Goal: Communication & Community: Answer question/provide support

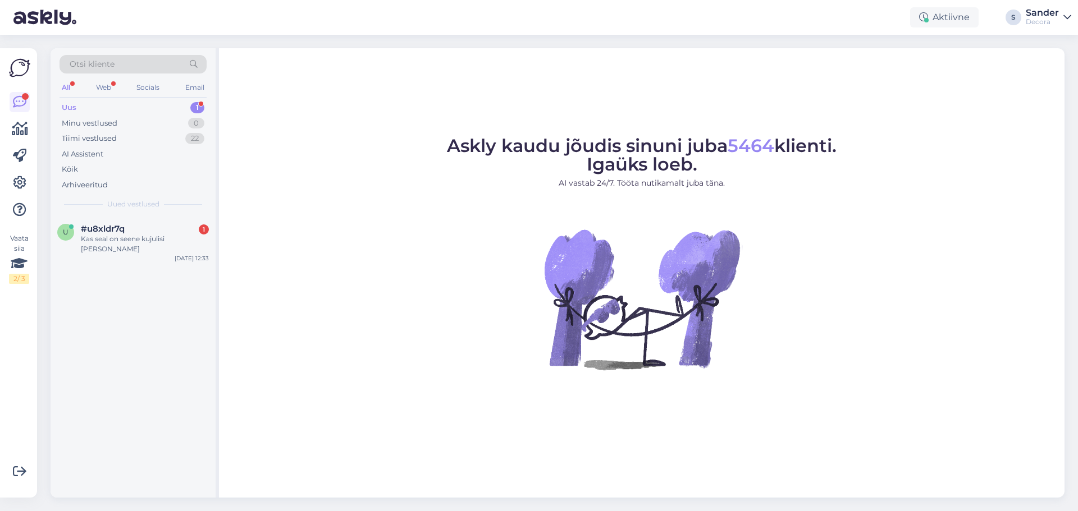
click at [127, 250] on div "u #u8xldr7q 1 Kas seal on seene kujulisi [PERSON_NAME] [DATE] 12:33" at bounding box center [133, 241] width 165 height 51
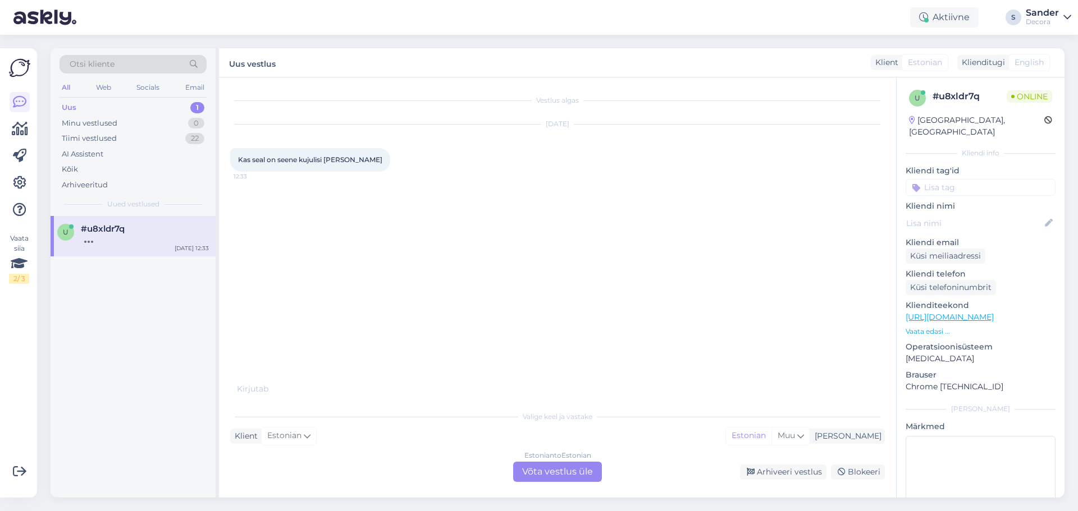
click at [580, 467] on div "Estonian to Estonian Võta vestlus üle" at bounding box center [557, 472] width 89 height 20
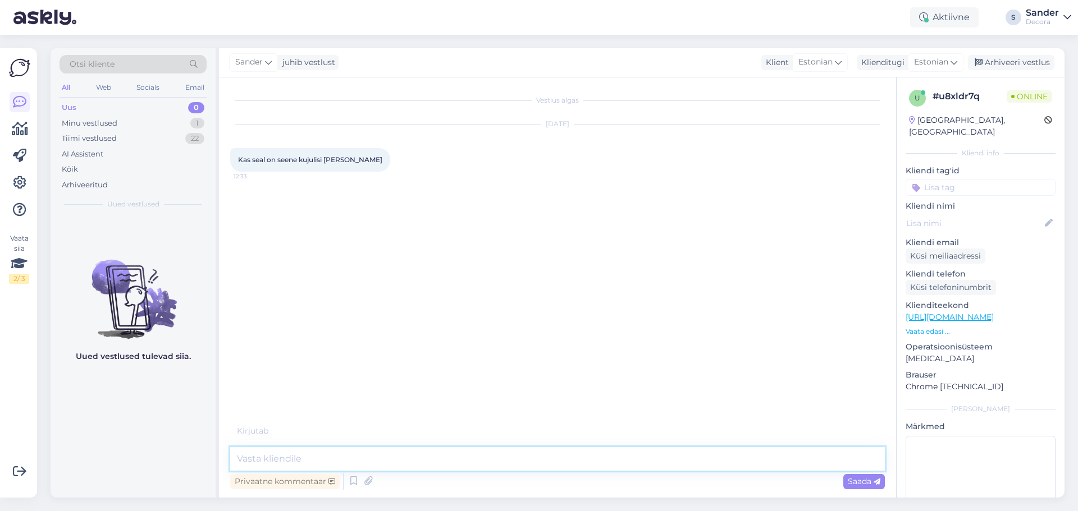
click at [515, 456] on textarea at bounding box center [557, 459] width 654 height 24
type textarea "Tere"
click at [933, 315] on div "Klienditeekond [URL][DOMAIN_NAME] Vaata edasi ..." at bounding box center [980, 318] width 150 height 37
click at [933, 327] on p "Vaata edasi ..." at bounding box center [980, 332] width 150 height 10
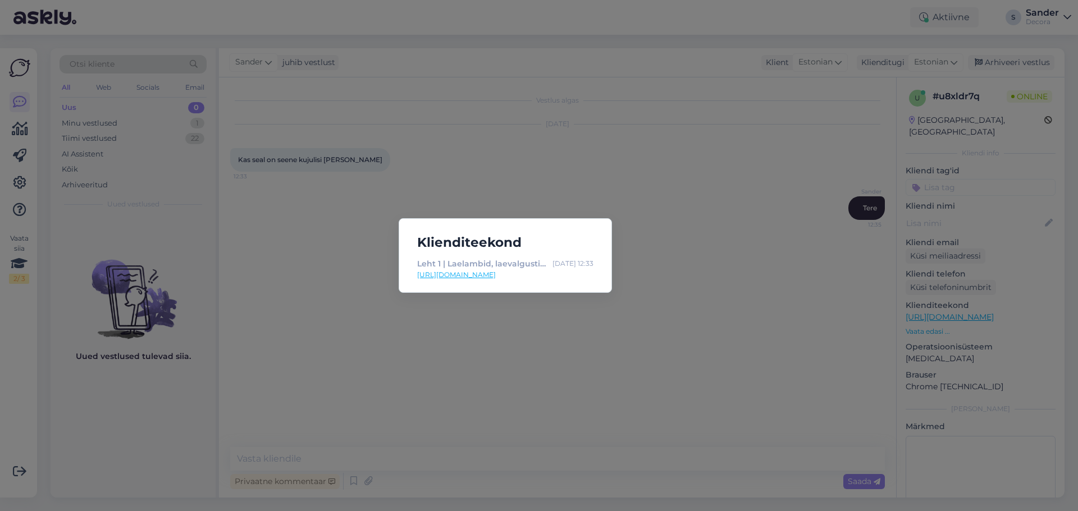
click at [520, 277] on link "[URL][DOMAIN_NAME]" at bounding box center [505, 275] width 176 height 10
click at [401, 162] on div "Klienditeekond Leht 1 | Laelambid, laevalgustid, rippvalgustid | Decora [DATE] …" at bounding box center [539, 255] width 1078 height 511
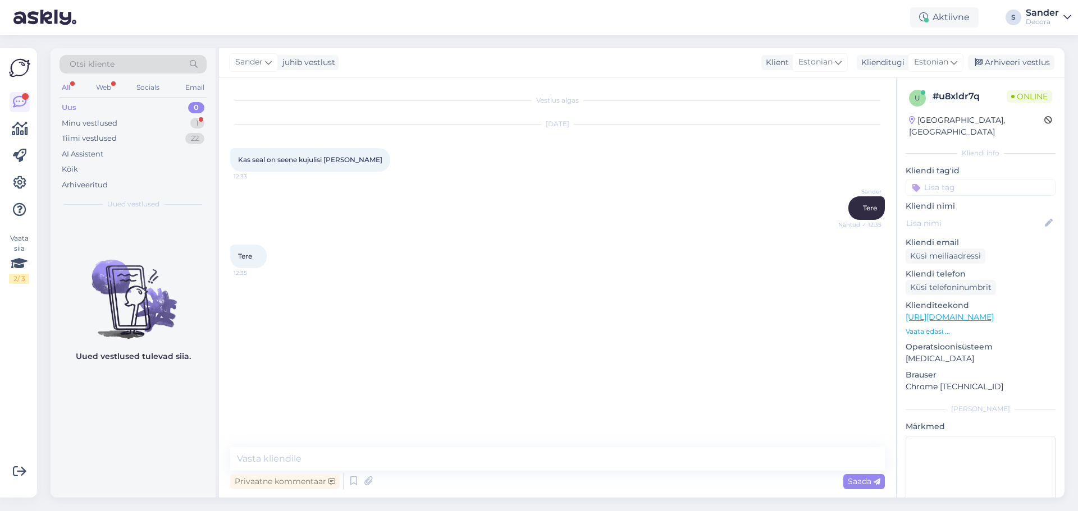
click at [386, 158] on div "[DATE] Kas seal on seene kujulisi [PERSON_NAME] 12:33" at bounding box center [557, 148] width 654 height 72
click at [151, 120] on div "Minu vestlused 1" at bounding box center [132, 124] width 147 height 16
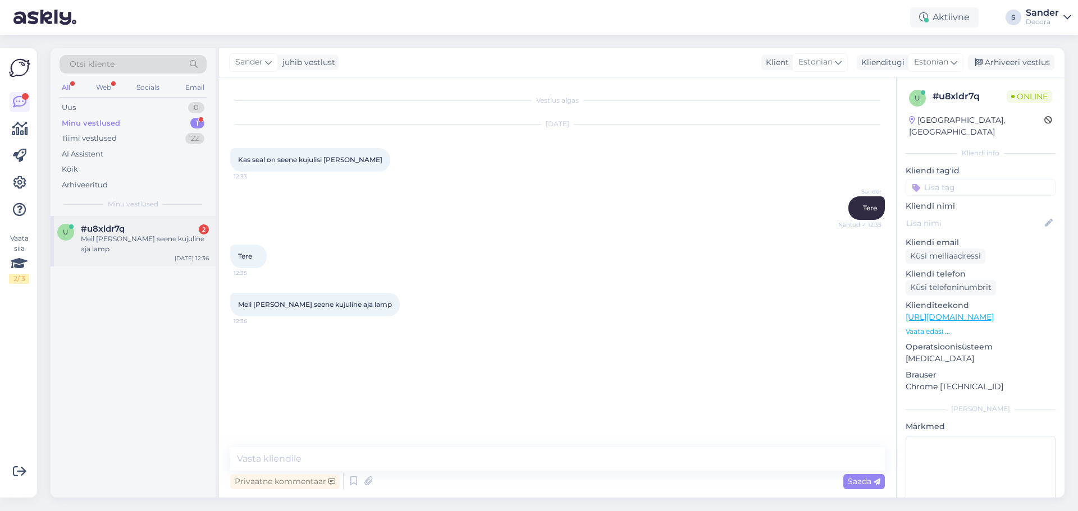
click at [166, 239] on div "Meil [PERSON_NAME] seene kujuline aja lamp" at bounding box center [145, 244] width 128 height 20
click at [324, 466] on textarea at bounding box center [557, 459] width 654 height 24
paste textarea "[URL][DOMAIN_NAME]"
type textarea "Leidsin sellise [URL][DOMAIN_NAME]"
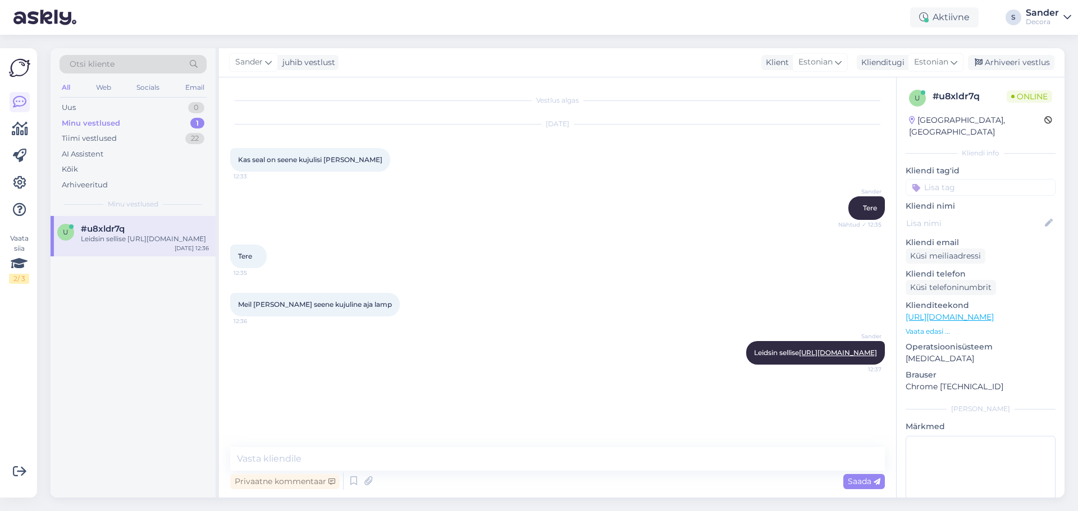
click at [923, 327] on p "Vaata edasi ..." at bounding box center [980, 332] width 150 height 10
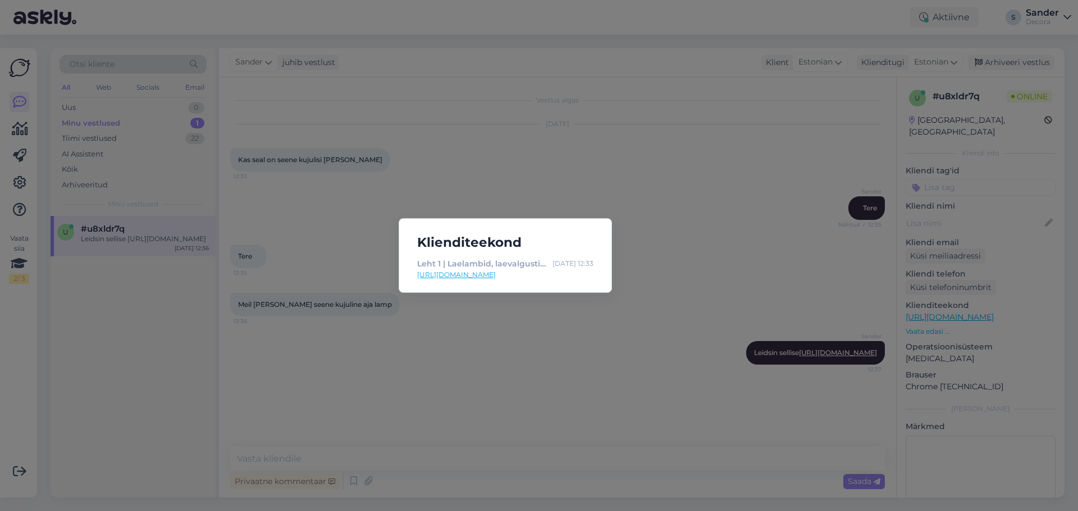
click at [736, 231] on div "Klienditeekond Leht 1 | Laelambid, laevalgustid, rippvalgustid | Decora [DATE] …" at bounding box center [539, 255] width 1078 height 511
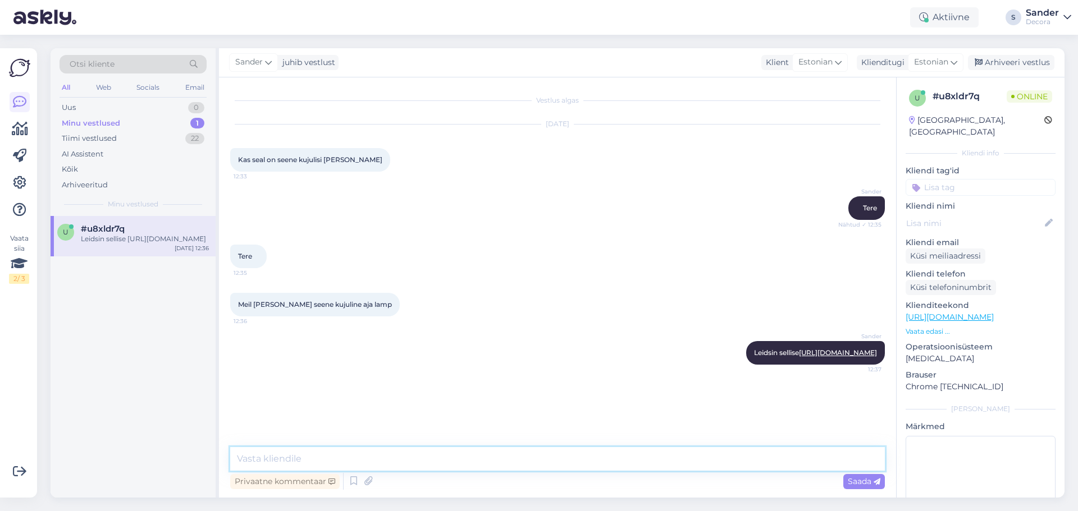
click at [340, 452] on textarea at bounding box center [557, 459] width 654 height 24
type textarea "S"
click at [143, 245] on div "u #u8xldr7q [DATE] 12:36" at bounding box center [133, 236] width 165 height 40
click at [334, 457] on textarea at bounding box center [557, 459] width 654 height 24
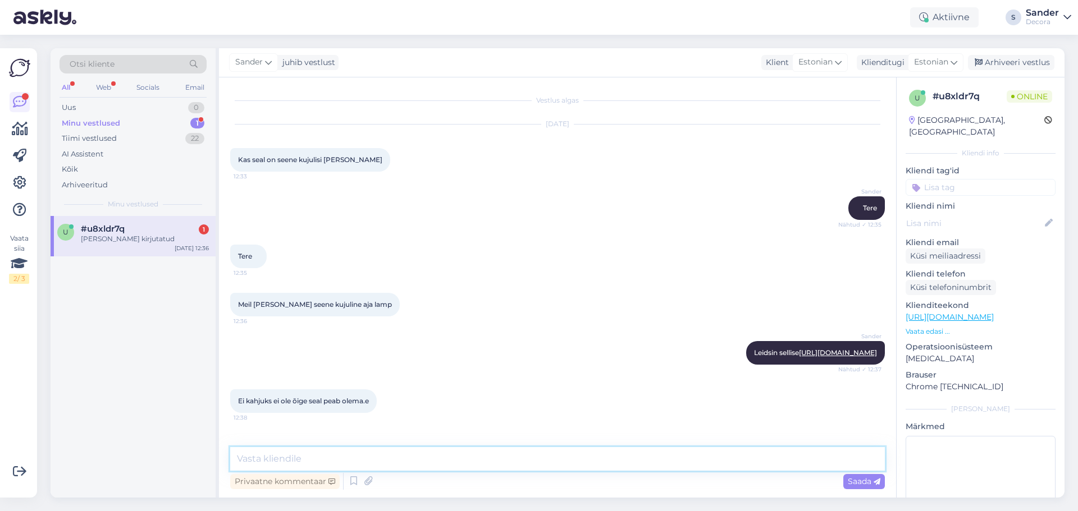
scroll to position [47, 0]
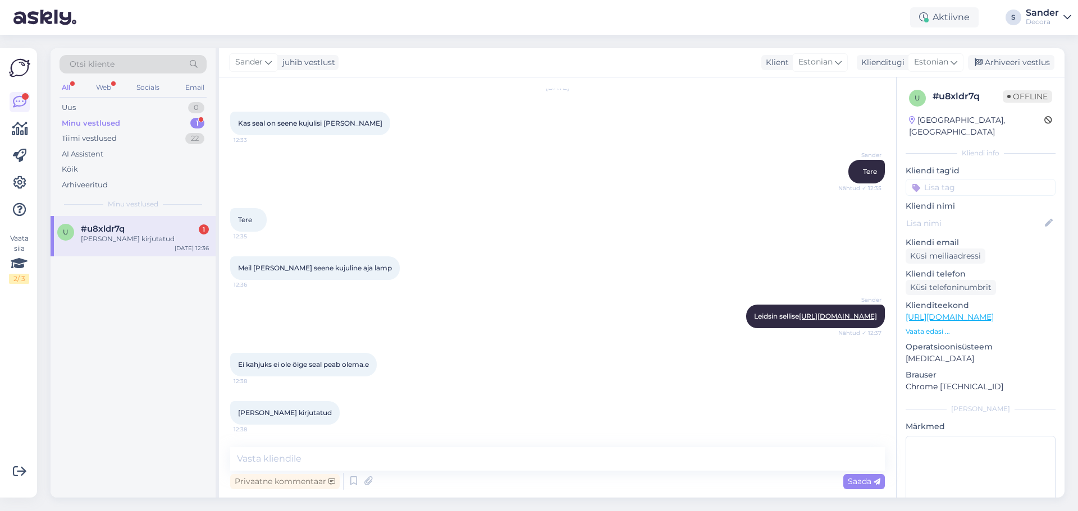
click at [146, 246] on div "u #u8xldr7q 1 [PERSON_NAME] kirjutatud [DATE] 12:36" at bounding box center [133, 236] width 165 height 40
drag, startPoint x: 401, startPoint y: 346, endPoint x: 349, endPoint y: 285, distance: 80.4
click at [350, 292] on div "[PERSON_NAME] sellise [URL][DOMAIN_NAME] Nähtud ✓ 12:37" at bounding box center [557, 316] width 654 height 48
click at [288, 451] on textarea at bounding box center [557, 459] width 654 height 24
paste textarea "[URL][DOMAIN_NAME]"
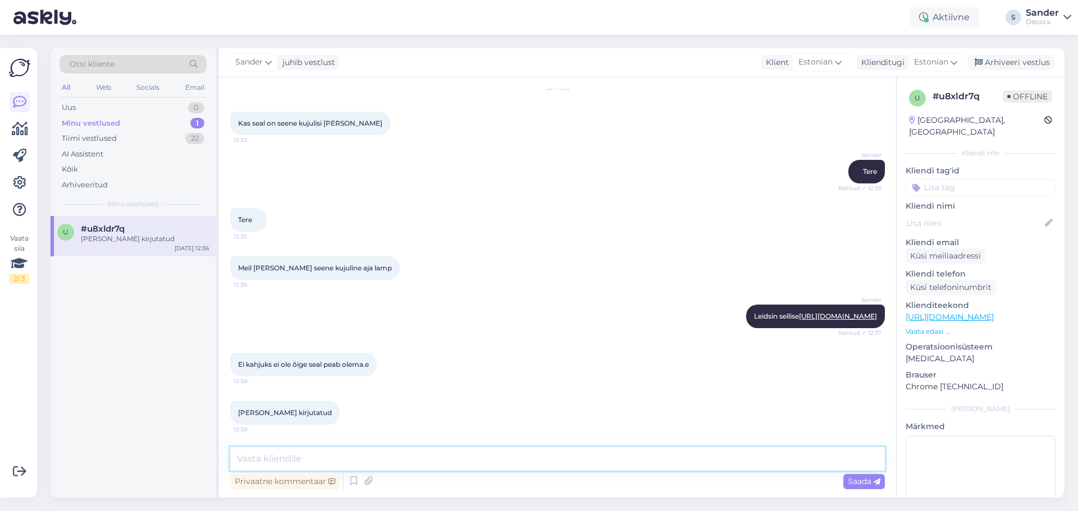
type textarea "[URL][DOMAIN_NAME]"
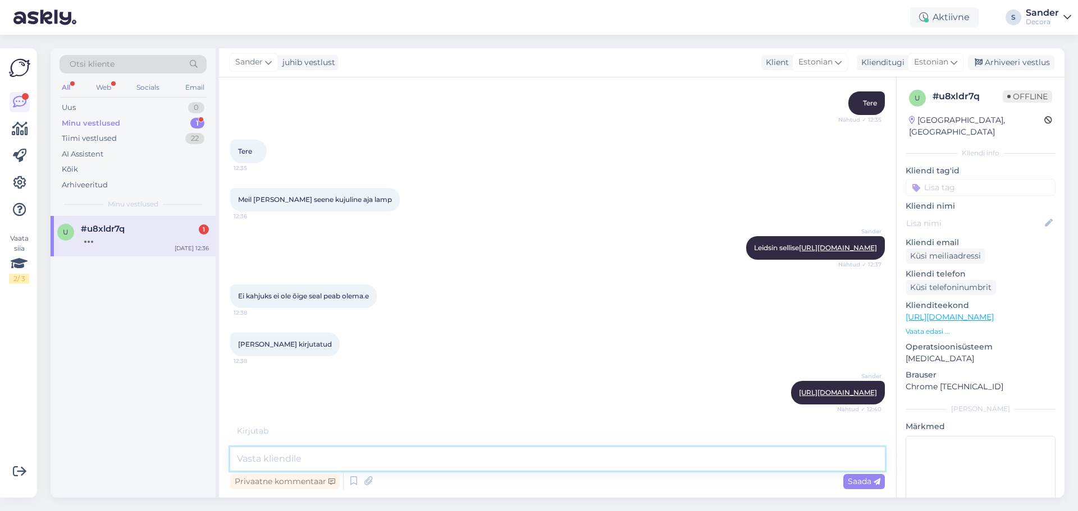
scroll to position [165, 0]
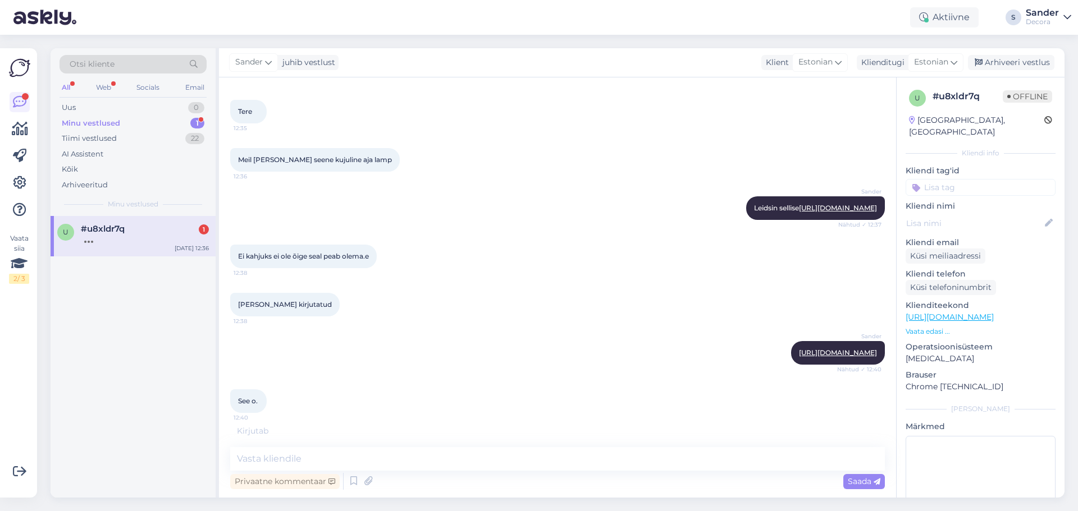
click at [167, 240] on div at bounding box center [145, 239] width 128 height 10
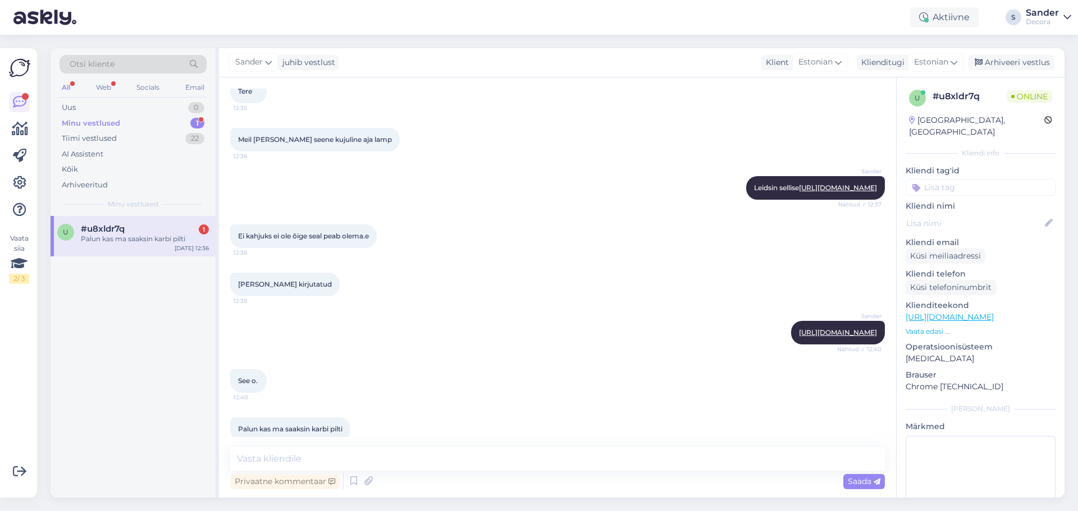
scroll to position [201, 0]
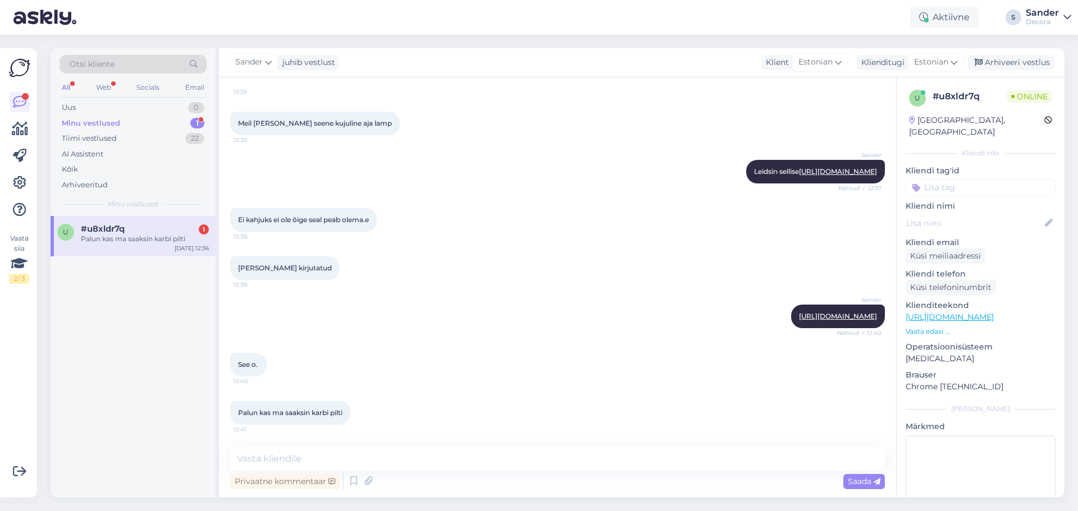
click at [937, 327] on p "Vaata edasi ..." at bounding box center [980, 332] width 150 height 10
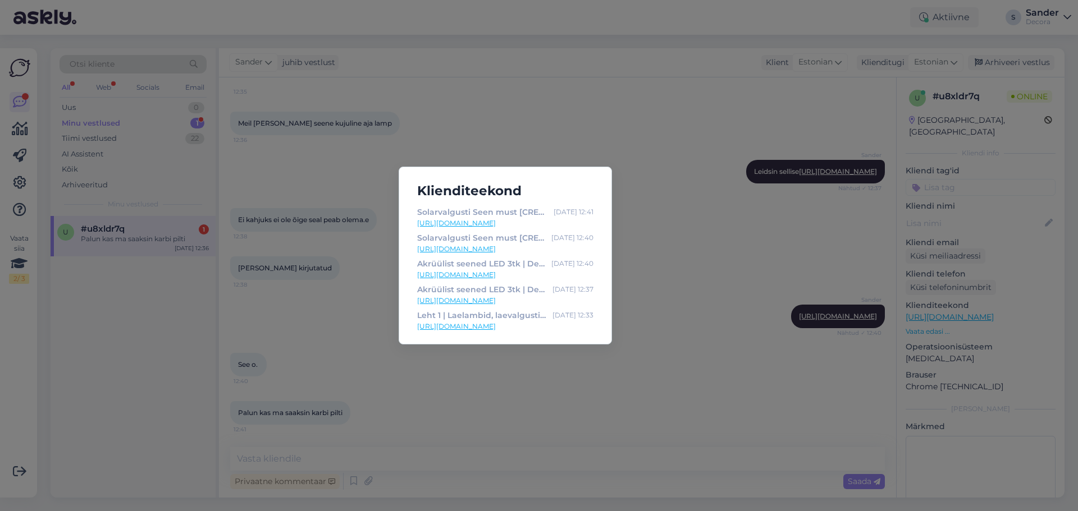
click at [662, 212] on div "Klienditeekond Solarvalgusti Seen must [CREDIT_CARD_NUMBER] | Decora [DATE] 12:…" at bounding box center [539, 255] width 1078 height 511
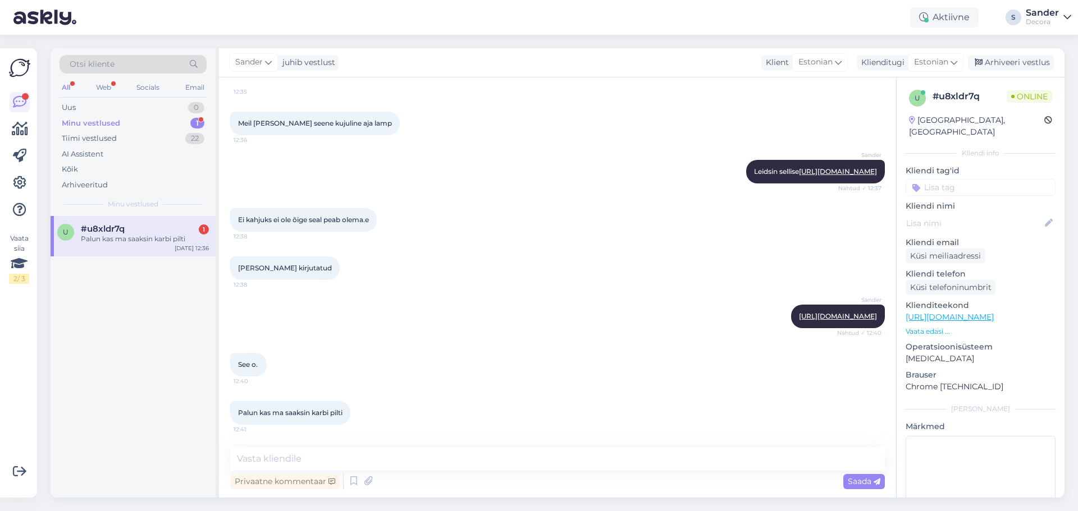
click at [162, 259] on div "u #u8xldr7q 1 Palun kas ma saaksin karbi pilti [DATE] 12:36" at bounding box center [133, 357] width 165 height 282
click at [161, 251] on div "u #u8xldr7q 1 Palun kas ma saaksin karbi pilti [DATE] 12:36" at bounding box center [133, 236] width 165 height 40
click at [824, 312] on link "[URL][DOMAIN_NAME]" at bounding box center [838, 316] width 78 height 8
click at [415, 458] on textarea at bounding box center [557, 459] width 654 height 24
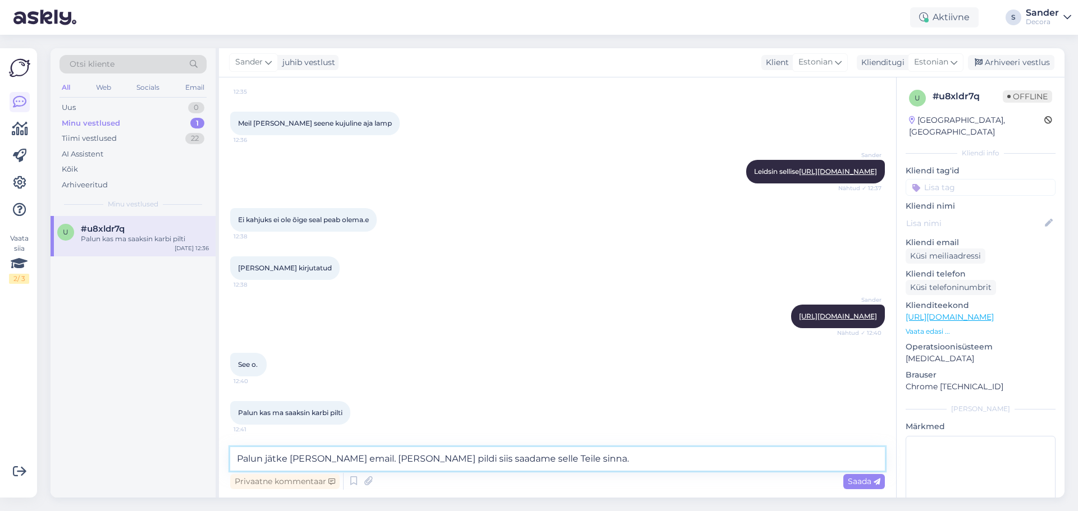
type textarea "Palun jätke [PERSON_NAME] email. [PERSON_NAME] pildi siis saadame selle Teile s…"
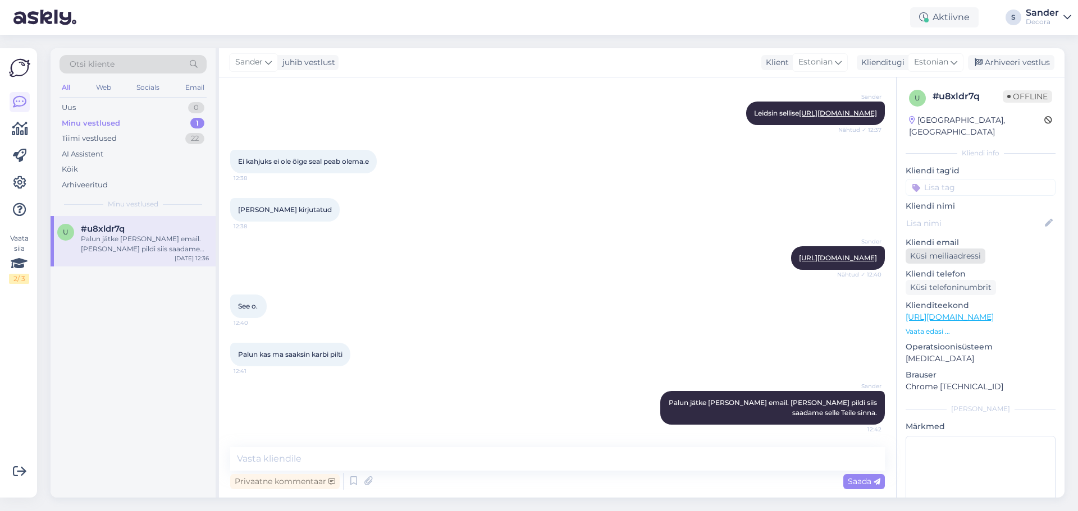
click at [964, 249] on div "Küsi meiliaadressi" at bounding box center [945, 256] width 80 height 15
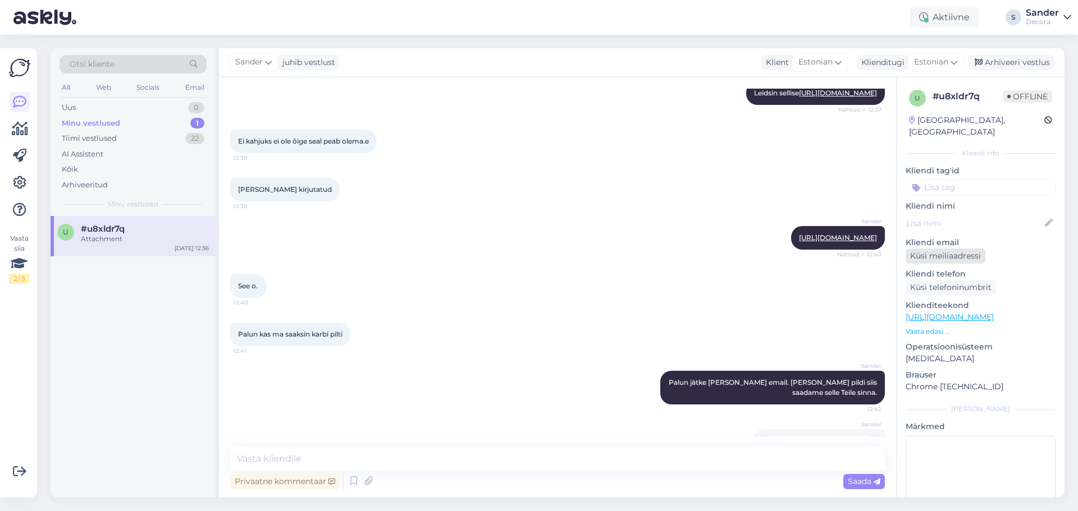
scroll to position [318, 0]
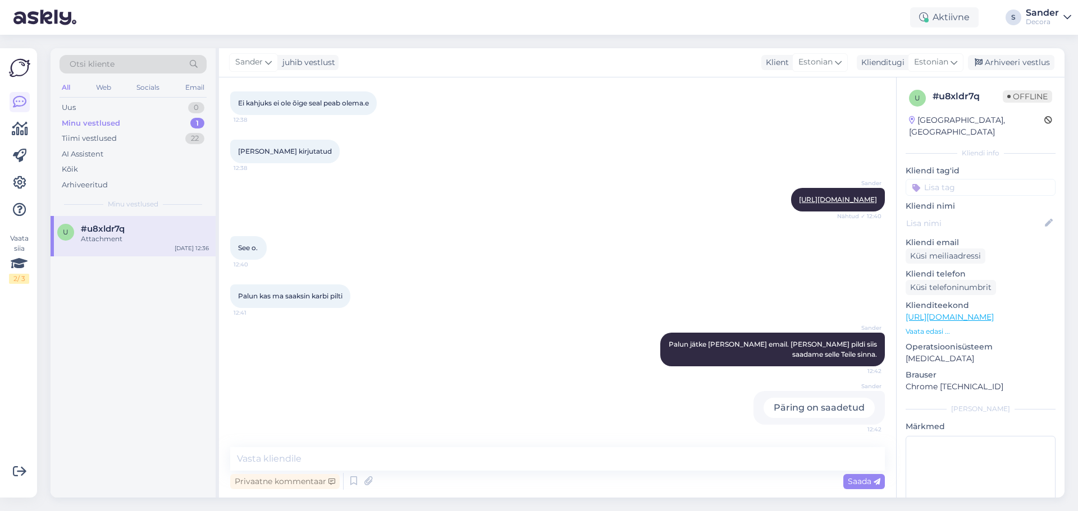
click at [939, 327] on p "Vaata edasi ..." at bounding box center [980, 332] width 150 height 10
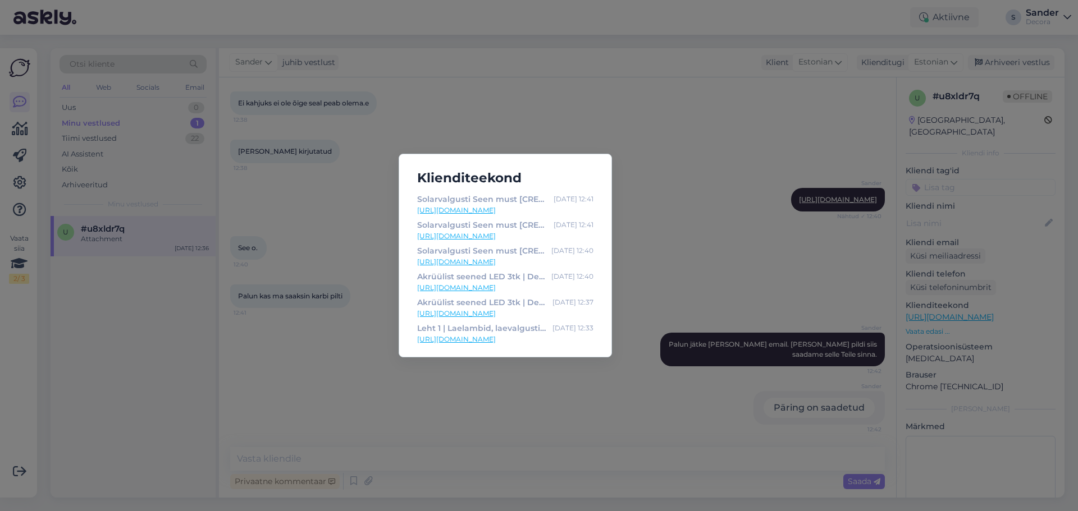
click at [728, 258] on div "Klienditeekond Solarvalgusti Seen must [CREDIT_CARD_NUMBER] | Decora [DATE] 12:…" at bounding box center [539, 255] width 1078 height 511
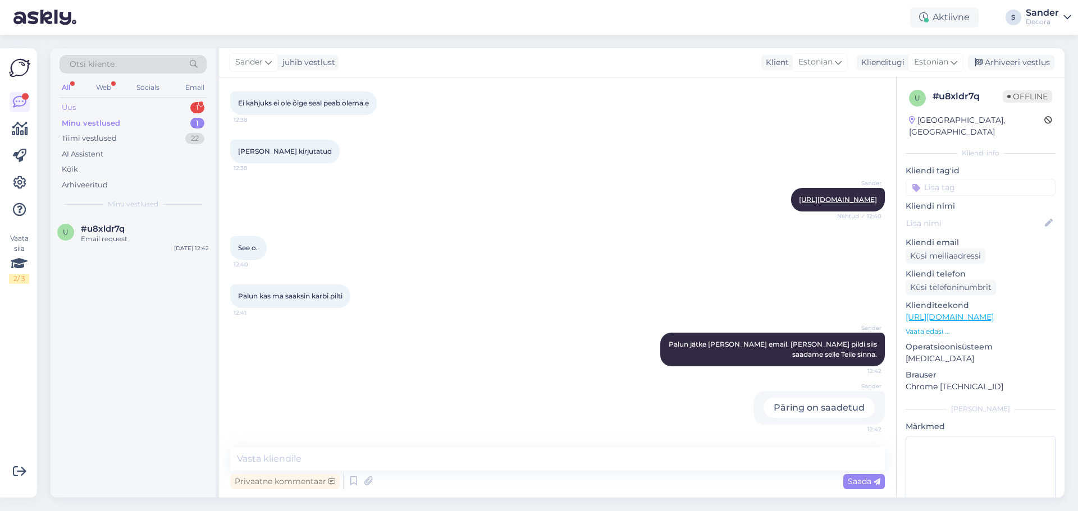
click at [172, 104] on div "Uus 1" at bounding box center [132, 108] width 147 height 16
click at [148, 251] on div "Tere, Ostsin pühapäeval Decora Tallinna kauplusest Akulöökkruvikeeraja Makita D…" at bounding box center [145, 244] width 128 height 20
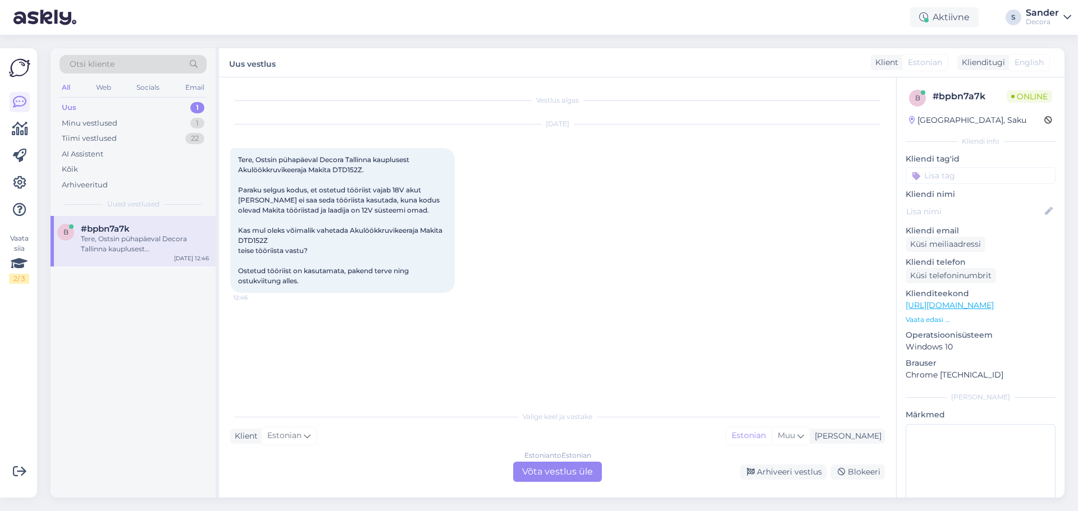
click at [546, 472] on div "Estonian to Estonian Võta vestlus üle" at bounding box center [557, 472] width 89 height 20
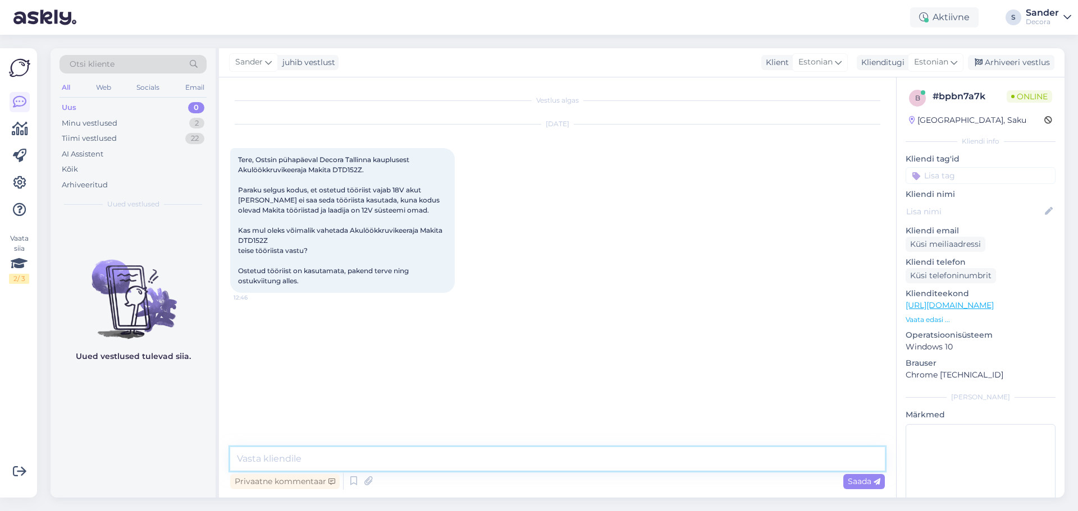
click at [504, 455] on textarea at bounding box center [557, 459] width 654 height 24
type textarea "Tere"
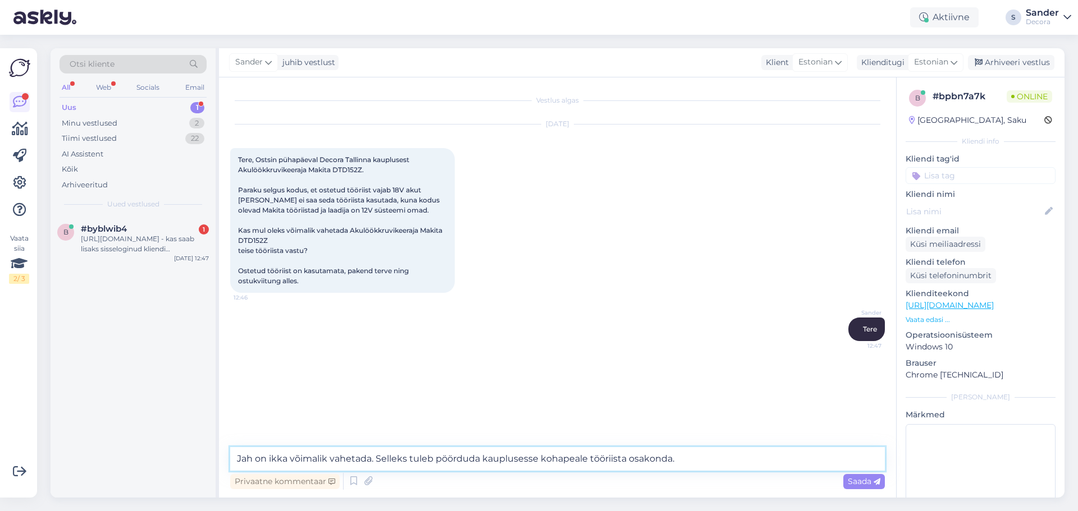
type textarea "Jah on ikka võimalik vahetada. Selleks tuleb pöörduda kauplusesse kohapeale töö…"
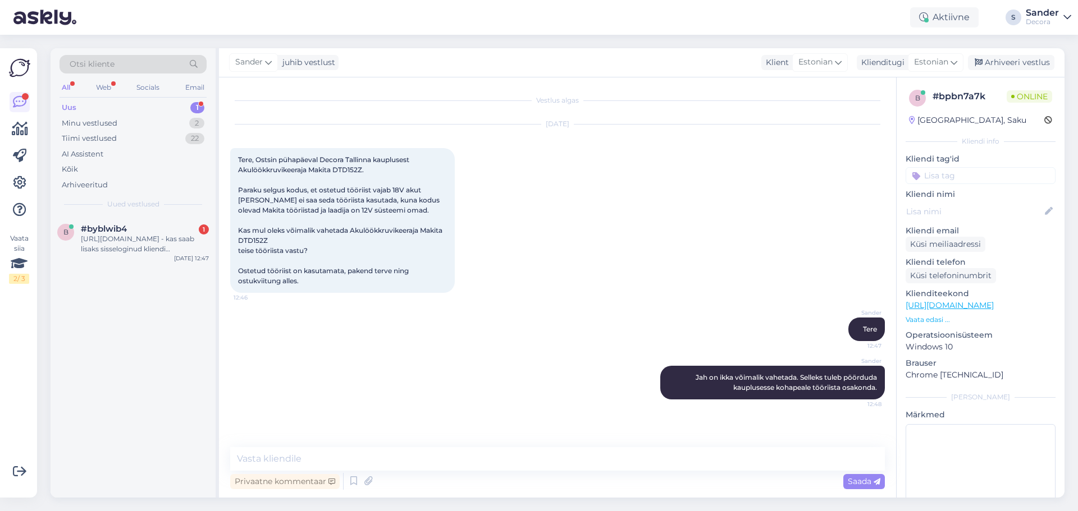
click at [152, 111] on div "Uus 1" at bounding box center [132, 108] width 147 height 16
click at [142, 126] on div "Minu vestlused 2" at bounding box center [132, 124] width 147 height 16
click at [134, 288] on div "Email request" at bounding box center [145, 290] width 128 height 10
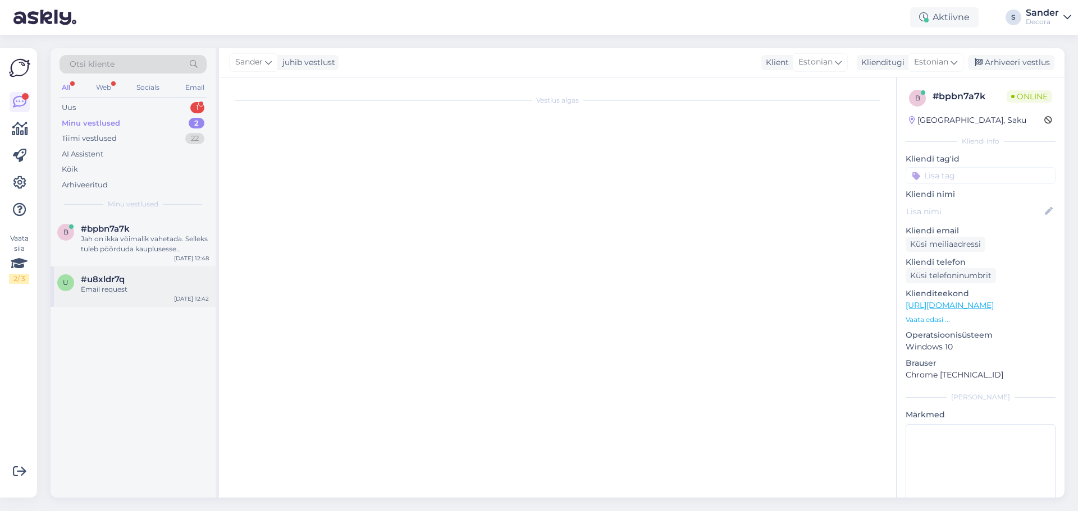
scroll to position [318, 0]
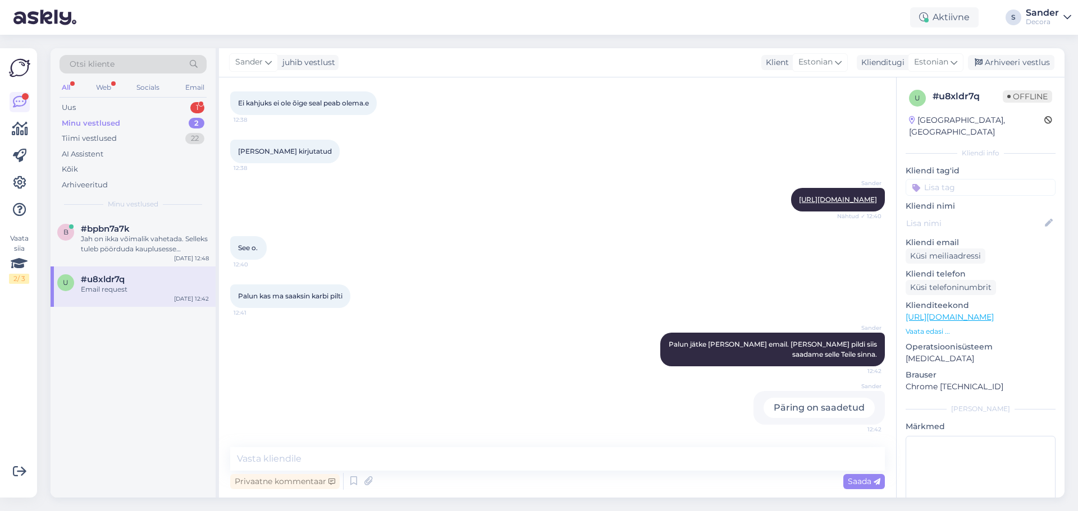
click at [144, 292] on div "Email request" at bounding box center [145, 290] width 128 height 10
click at [363, 483] on icon at bounding box center [368, 481] width 16 height 17
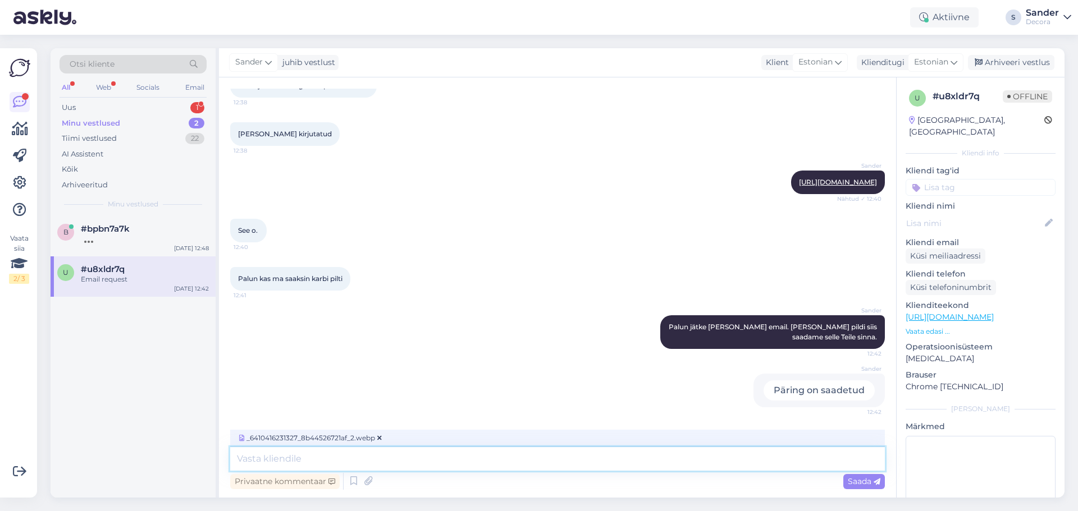
click at [408, 461] on textarea at bounding box center [557, 459] width 654 height 24
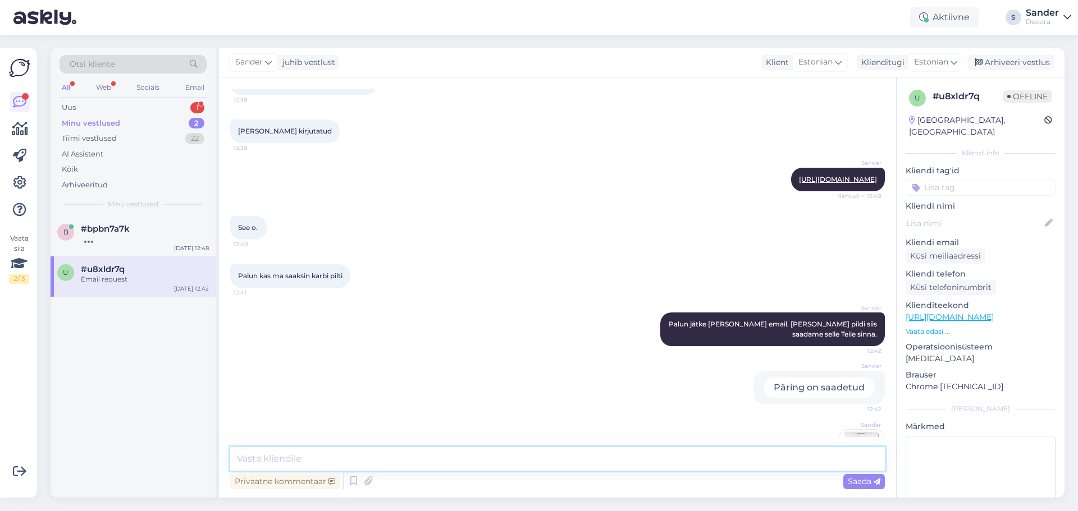
scroll to position [389, 0]
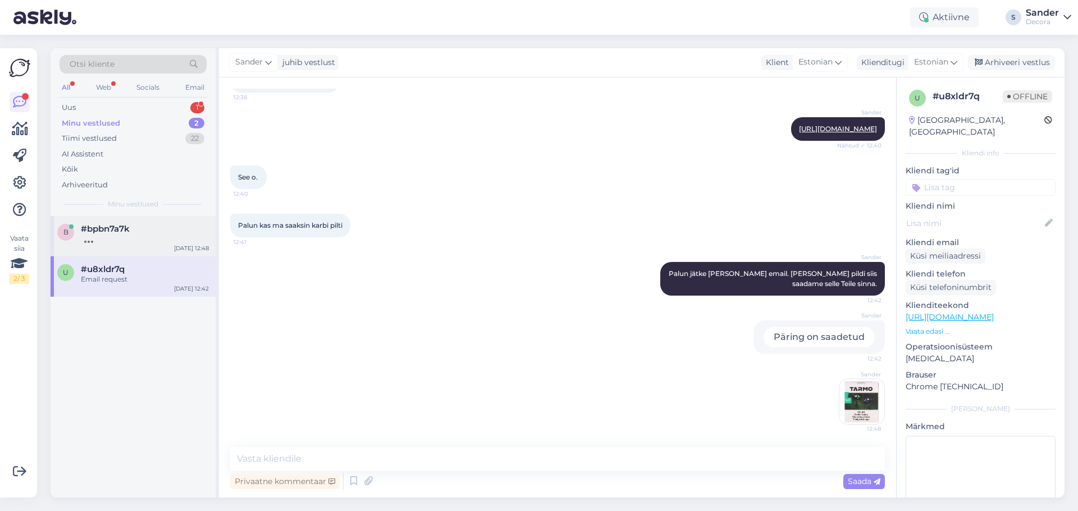
click at [146, 231] on div "#bpbn7a7k" at bounding box center [145, 229] width 128 height 10
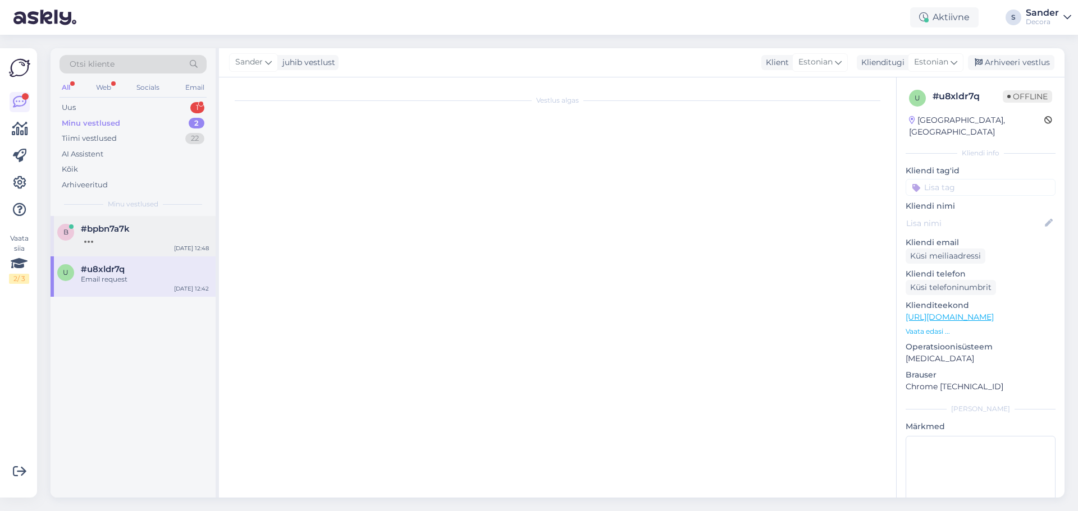
scroll to position [0, 0]
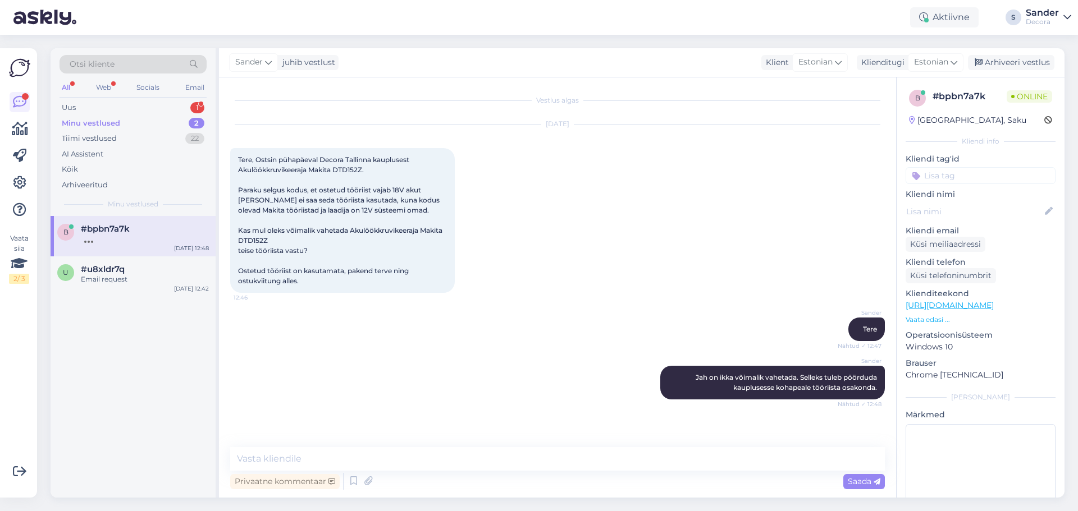
click at [162, 99] on div "Otsi kliente All Web Socials Email Uus 1 Minu vestlused 2 Tiimi vestlused 22 AI…" at bounding box center [133, 132] width 165 height 168
click at [157, 102] on div "Uus 1" at bounding box center [132, 108] width 147 height 16
click at [145, 231] on div "#byblwib4 1" at bounding box center [145, 229] width 128 height 10
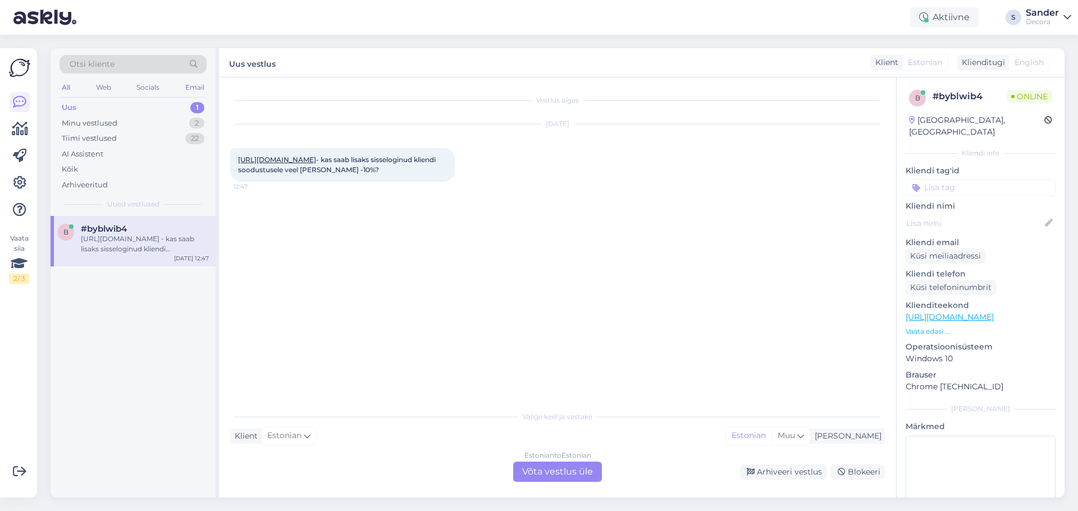
click at [316, 159] on link "[URL][DOMAIN_NAME]" at bounding box center [277, 159] width 78 height 8
click at [166, 253] on div "[URL][DOMAIN_NAME] - kas saab lisaks sisseloginud kliendi soodustusele veel [PE…" at bounding box center [145, 244] width 128 height 20
click at [551, 473] on div "Estonian to Estonian Võta vestlus üle" at bounding box center [557, 472] width 89 height 20
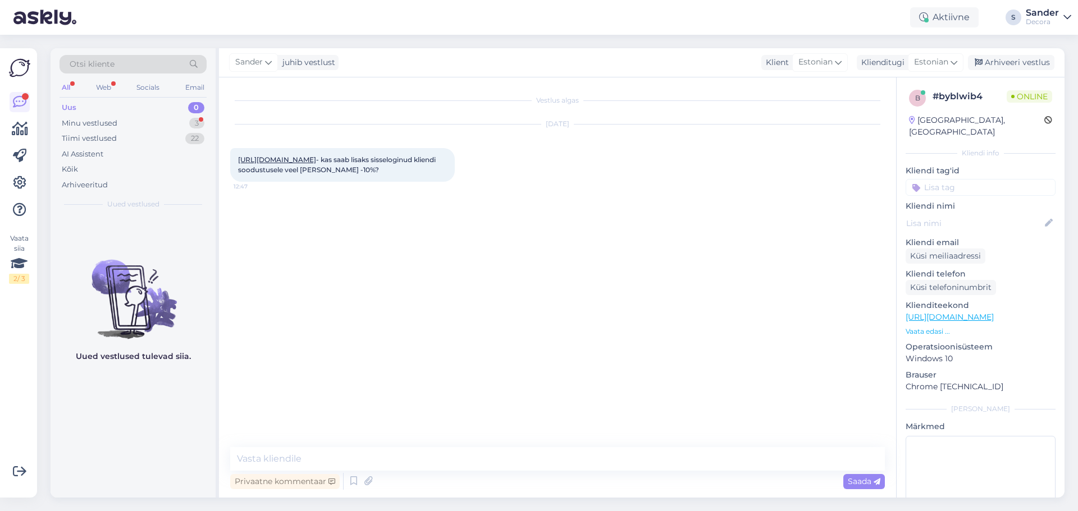
click at [517, 473] on div "Privaatne kommentaar Saada" at bounding box center [557, 481] width 654 height 21
click at [503, 458] on textarea at bounding box center [557, 459] width 654 height 24
type textarea "Tere"
click at [397, 462] on textarea at bounding box center [557, 459] width 654 height 24
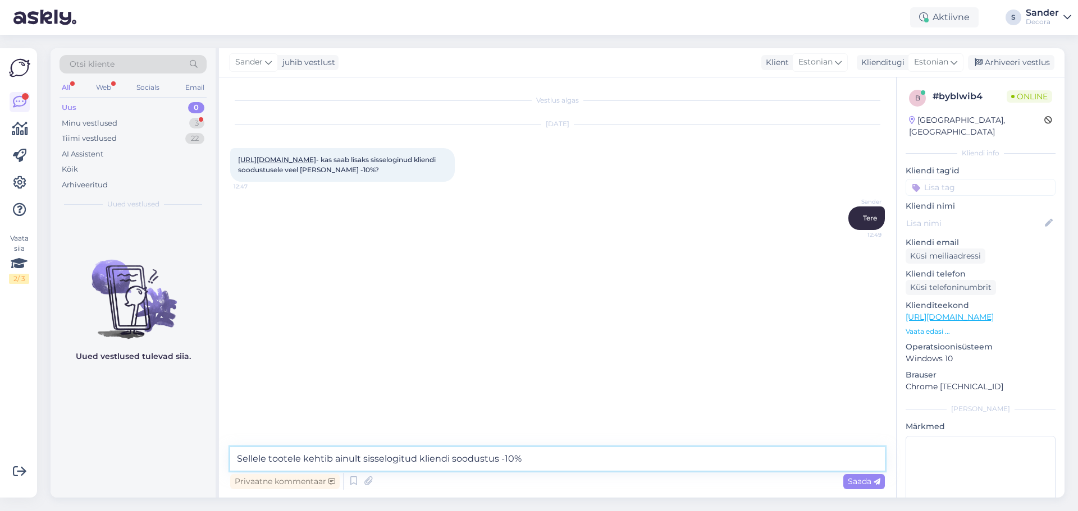
type textarea "Sellele tootele kehtib ainult sisselogitud kliendi soodustus -10%"
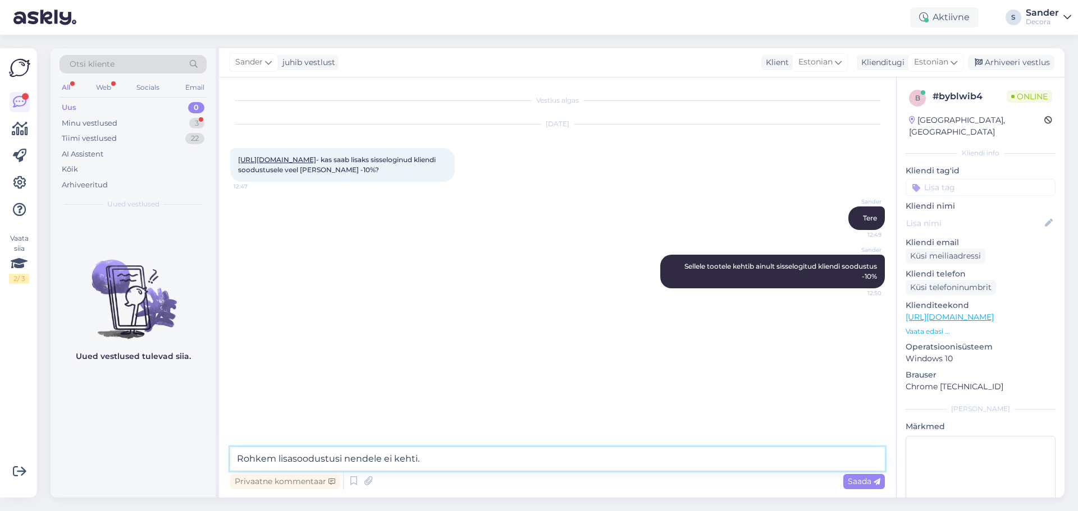
type textarea "Rohkem lisasoodustusi nendele ei kehti."
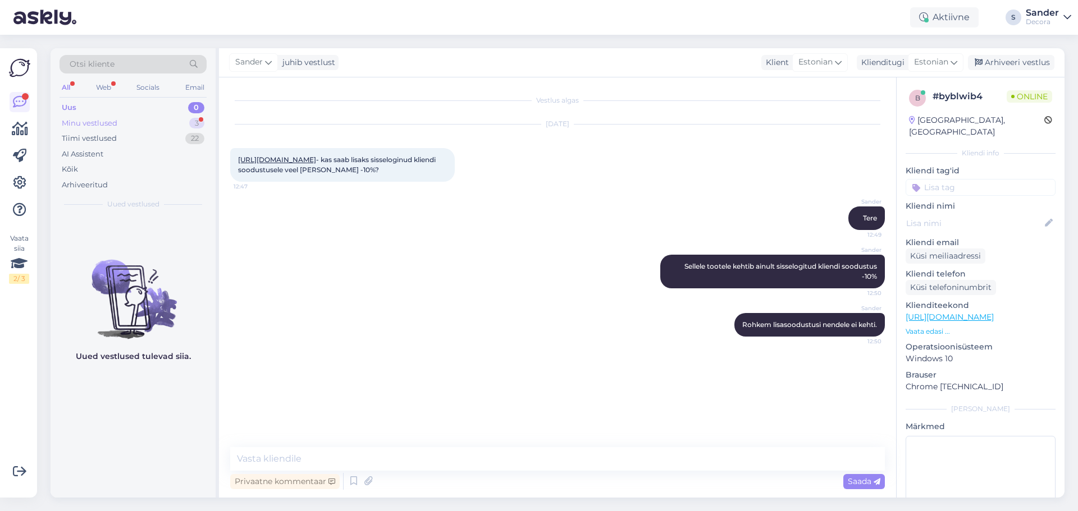
click at [172, 117] on div "Minu vestlused 3" at bounding box center [132, 124] width 147 height 16
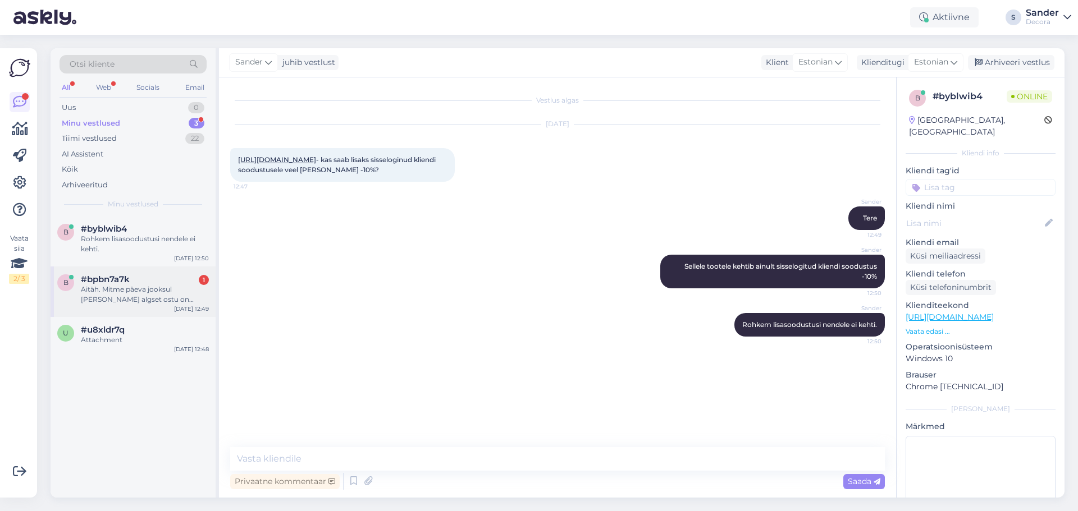
click at [139, 295] on div "Aitäh. Mitme päeva jooksul [PERSON_NAME] algset ostu on võimalik vahetust teha?" at bounding box center [145, 295] width 128 height 20
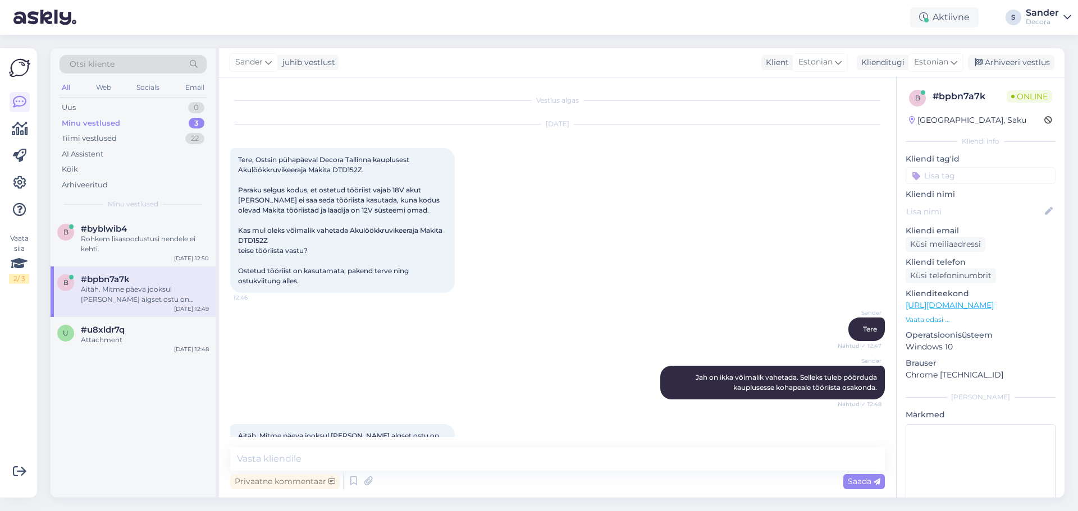
scroll to position [53, 0]
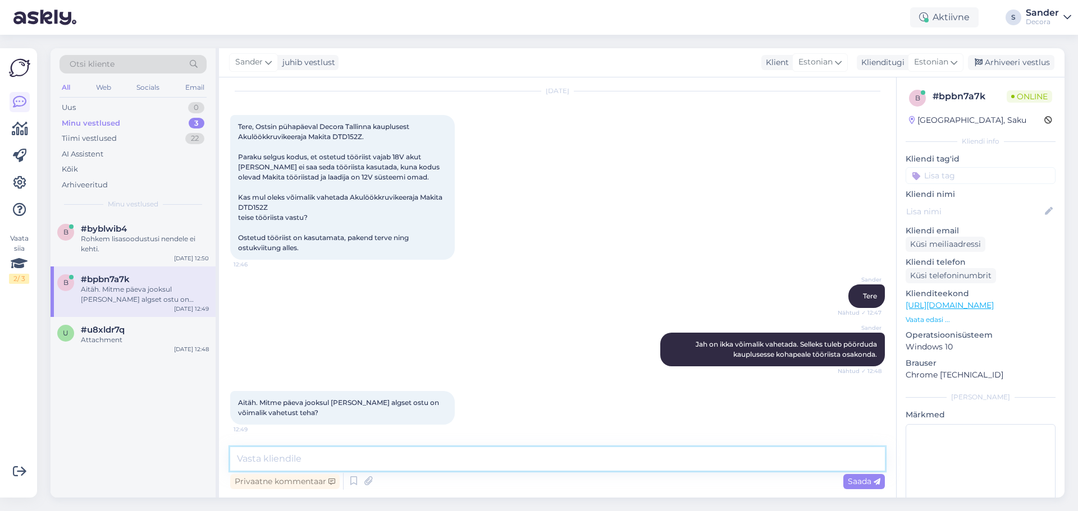
click at [329, 457] on textarea at bounding box center [557, 459] width 654 height 24
type textarea "S"
paste textarea "516 6046"
paste textarea "[EMAIL_ADDRESS][DOMAIN_NAME]"
type textarea "[PERSON_NAME] üle uurida kaupluse osakonna käest numbril 516 6046 või emailil […"
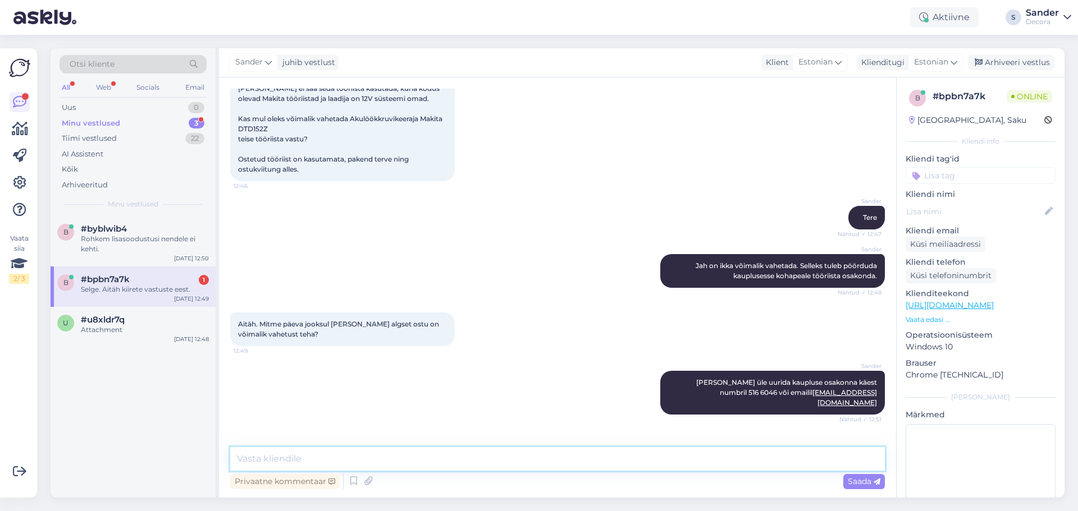
scroll to position [160, 0]
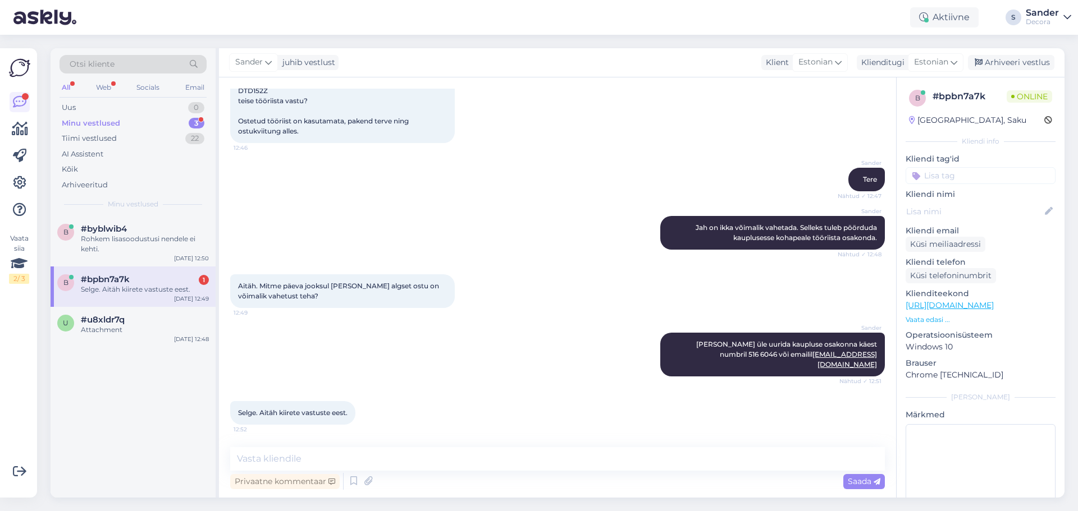
click at [135, 281] on div "#bpbn7a7k 1" at bounding box center [145, 279] width 128 height 10
click at [129, 242] on div "Rohkem lisasoodustusi nendele ei kehti." at bounding box center [145, 244] width 128 height 20
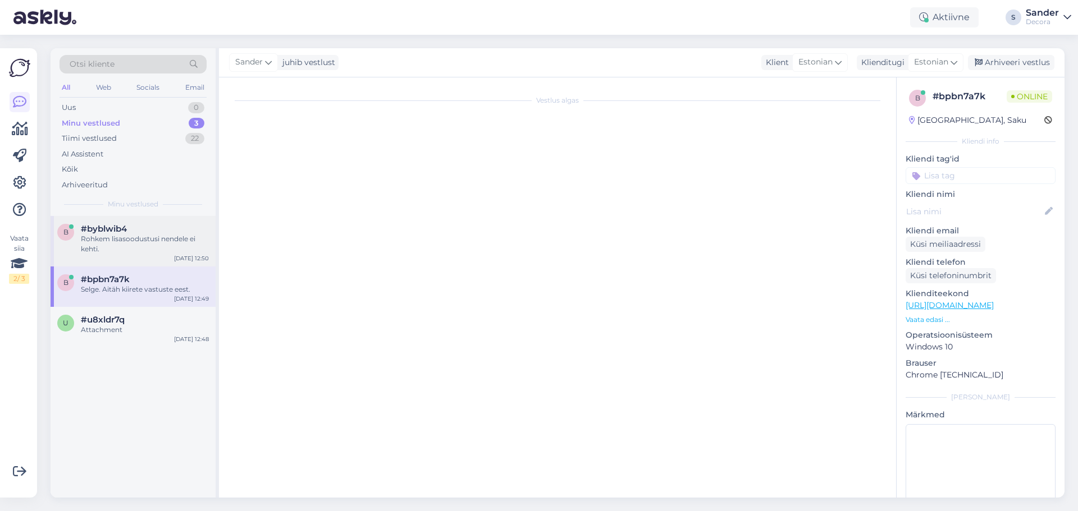
scroll to position [0, 0]
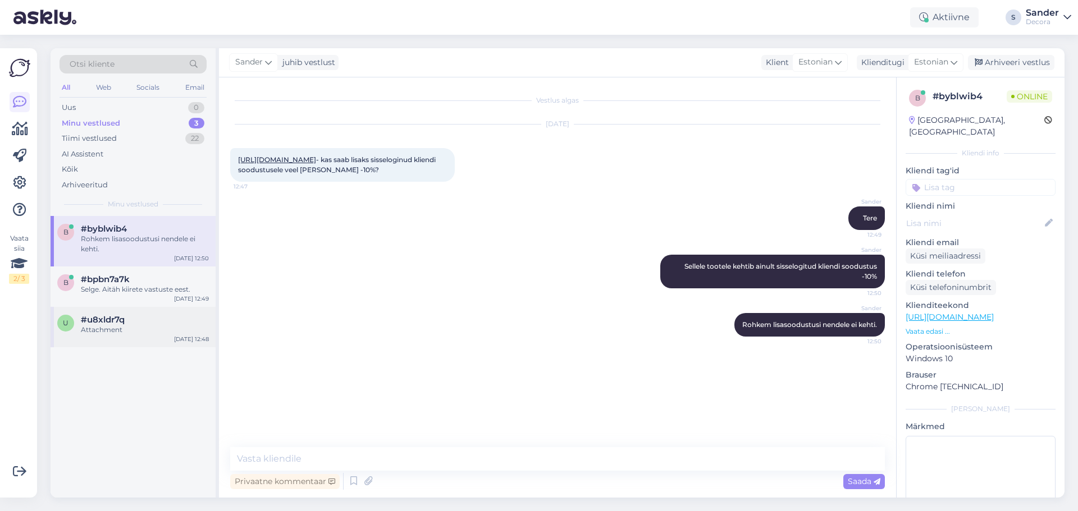
click at [138, 338] on div "u #u8xldr7q Attachment [DATE] 12:48" at bounding box center [133, 327] width 165 height 40
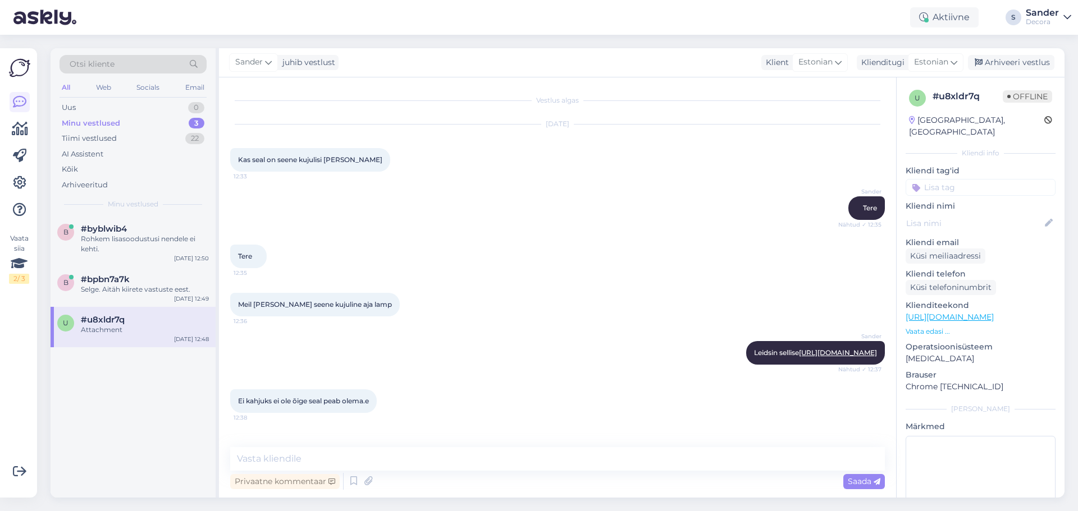
scroll to position [389, 0]
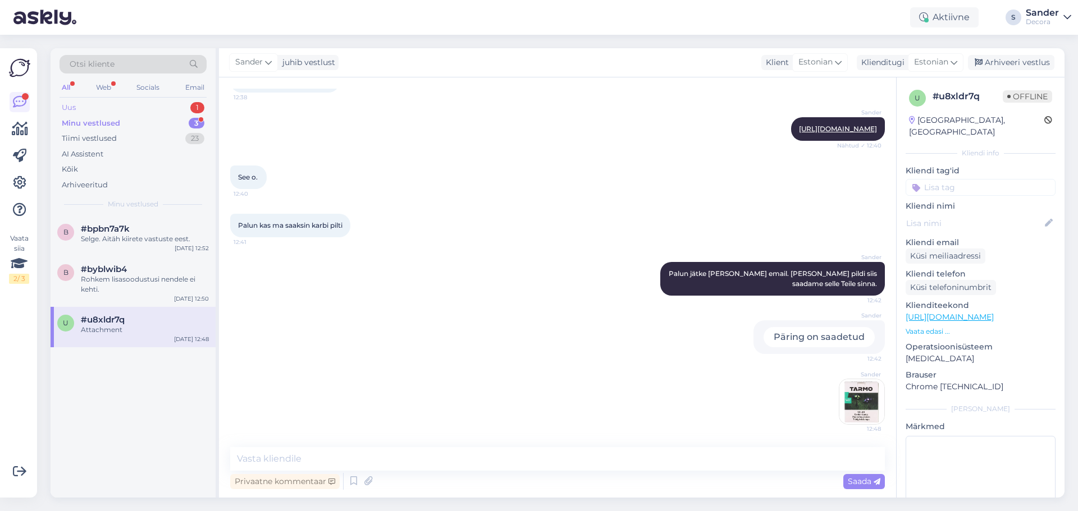
click at [150, 108] on div "Uus 1" at bounding box center [132, 108] width 147 height 16
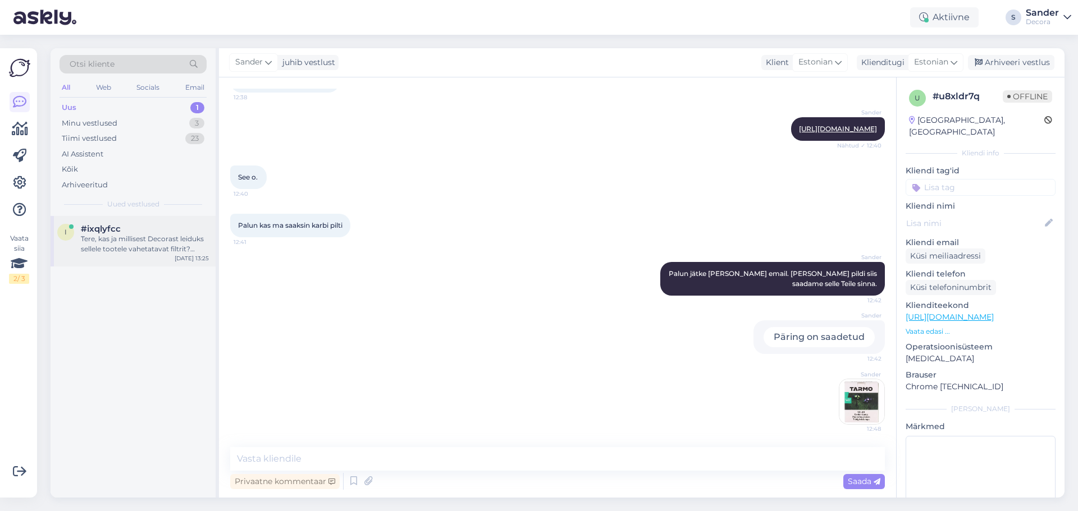
click at [125, 237] on div "Tere, kas ja millisest Decorast leiduks sellele tootele vahetatavat filtrit? [U…" at bounding box center [145, 244] width 128 height 20
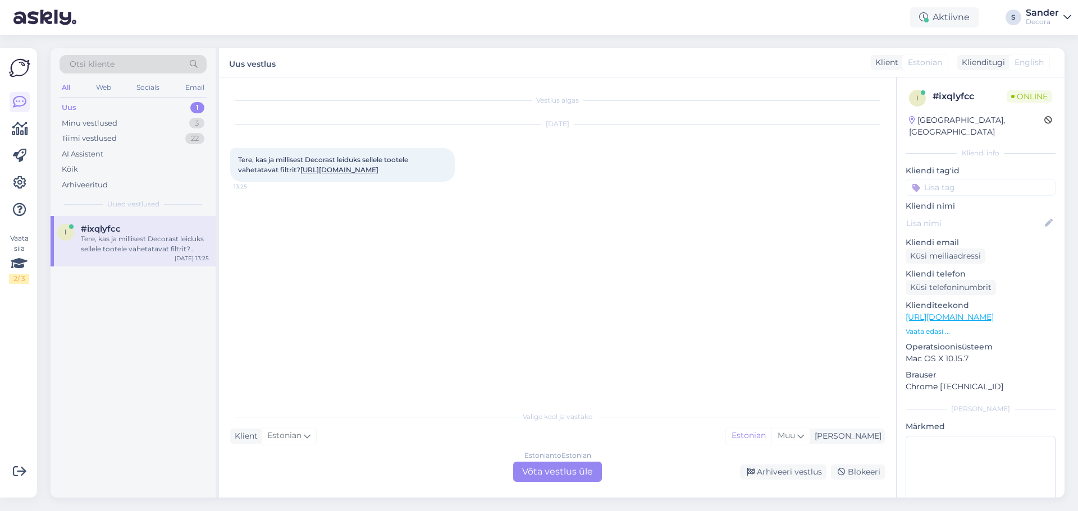
click at [314, 173] on link "[URL][DOMAIN_NAME]" at bounding box center [339, 170] width 78 height 8
click at [169, 117] on div "Minu vestlused 3" at bounding box center [132, 124] width 147 height 16
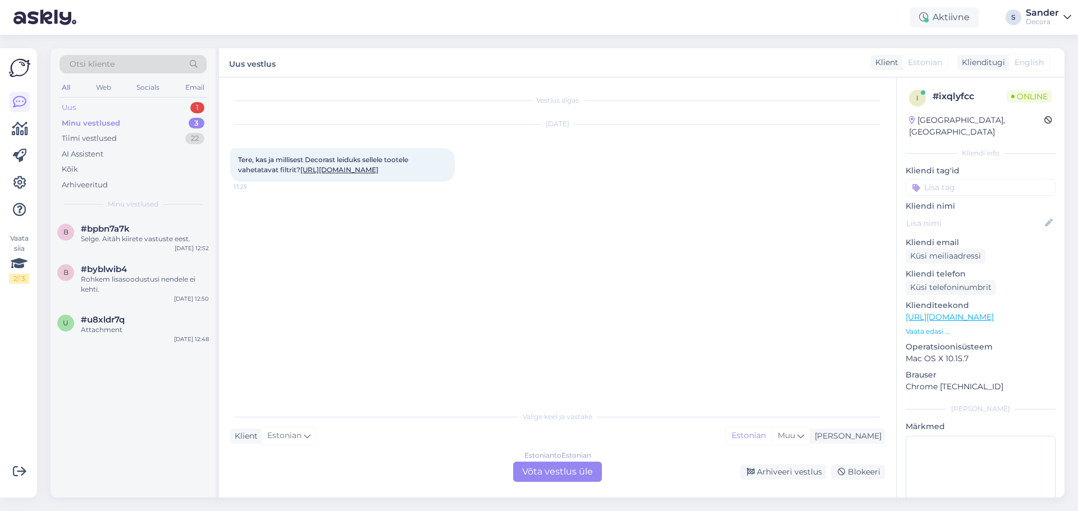
click at [160, 107] on div "Uus 1" at bounding box center [132, 108] width 147 height 16
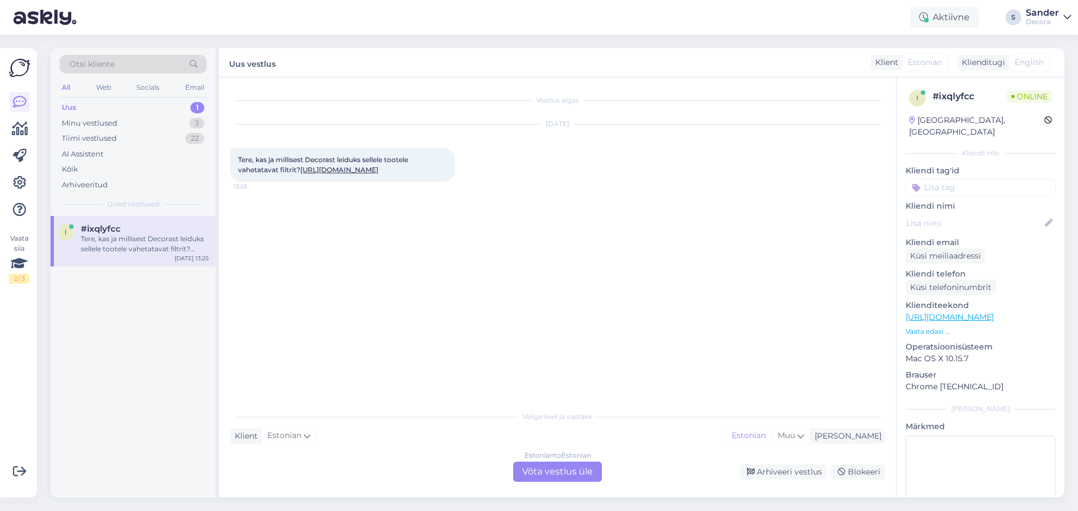
click at [562, 471] on div "Estonian to Estonian Võta vestlus üle" at bounding box center [557, 472] width 89 height 20
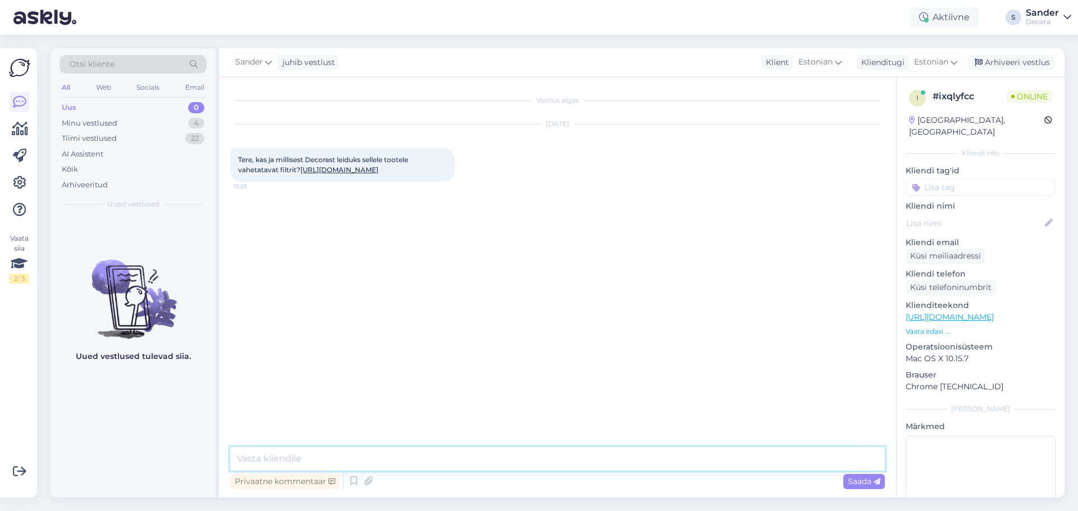
click at [492, 460] on textarea at bounding box center [557, 459] width 654 height 24
type textarea "Tere"
type textarea "S"
paste textarea "5307 1288 [EMAIL_ADDRESS][DOMAIN_NAME]"
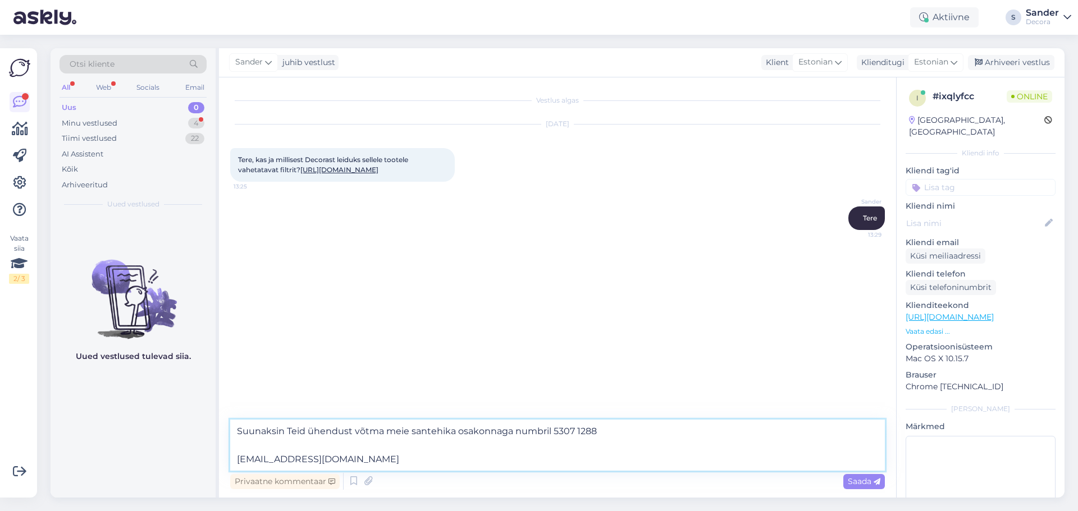
click at [617, 435] on textarea "Suunaksin Teid ühendust võtma meie santehika osakonnaga numbril 5307 1288 [EMAI…" at bounding box center [557, 445] width 654 height 51
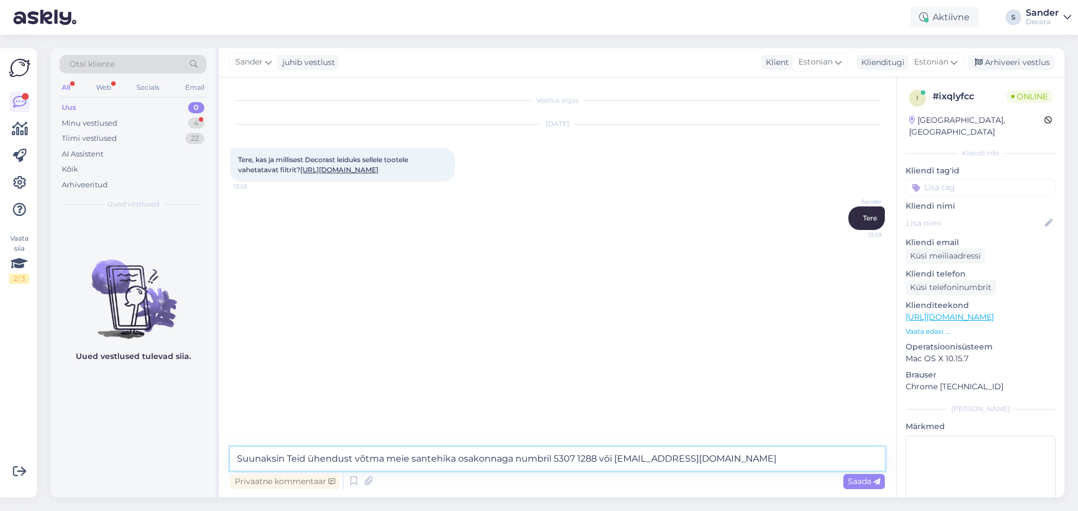
type textarea "Suunaksin Teid ühendust võtma meie santehika osakonnaga numbril 5307 1288 või e…"
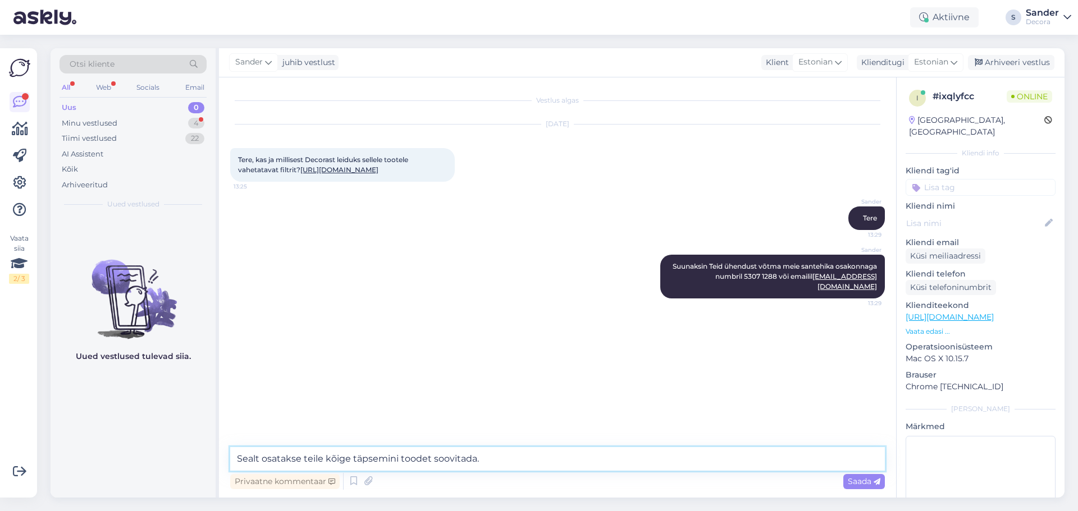
type textarea "Sealt osatakse teile kõige täpsemini toodet soovitada."
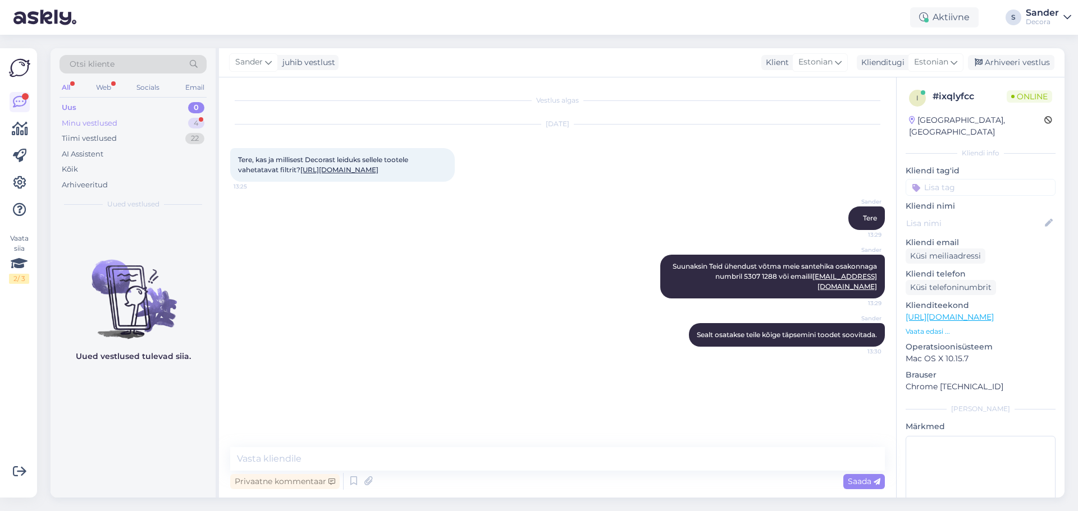
click at [182, 123] on div "Minu vestlused 4" at bounding box center [132, 124] width 147 height 16
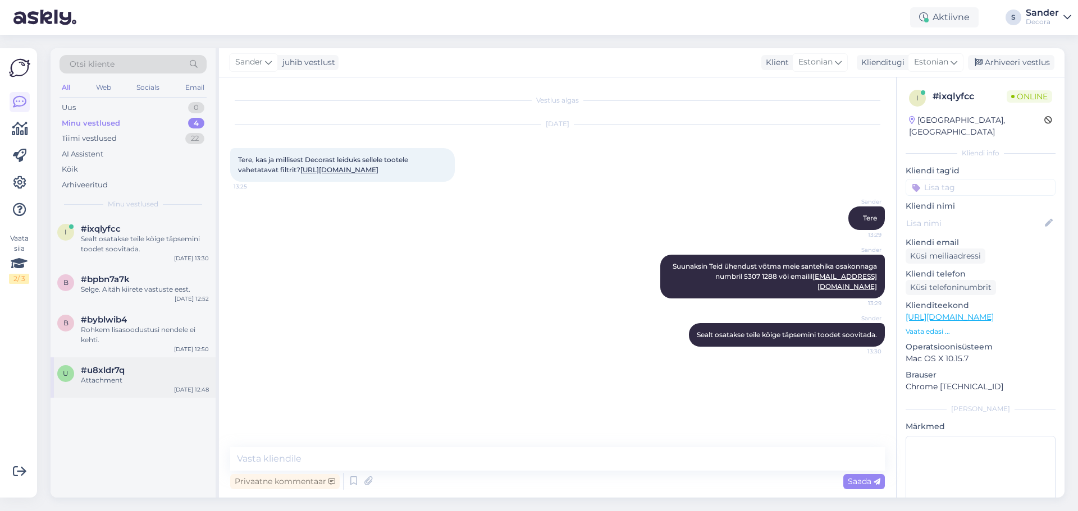
click at [117, 384] on div "Attachment" at bounding box center [145, 380] width 128 height 10
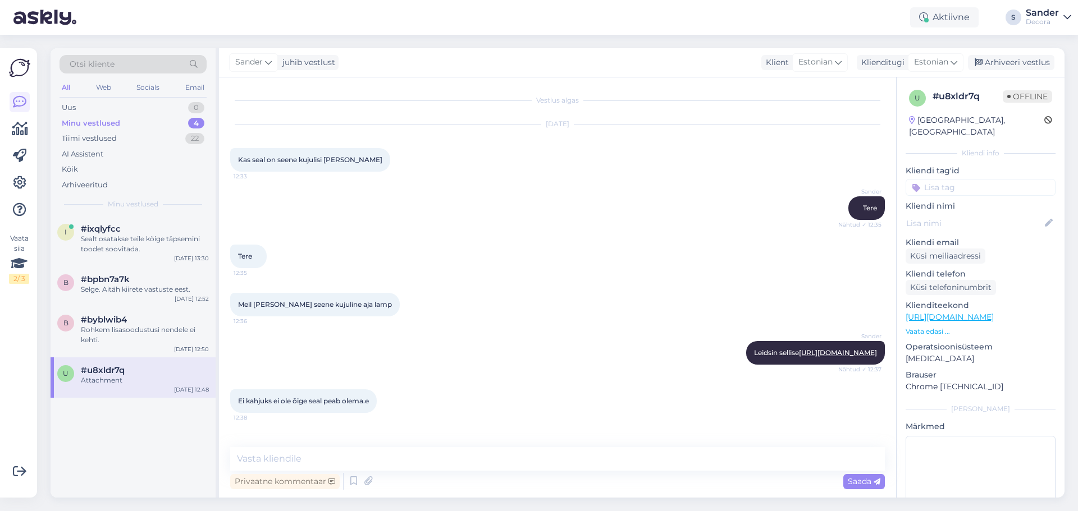
scroll to position [389, 0]
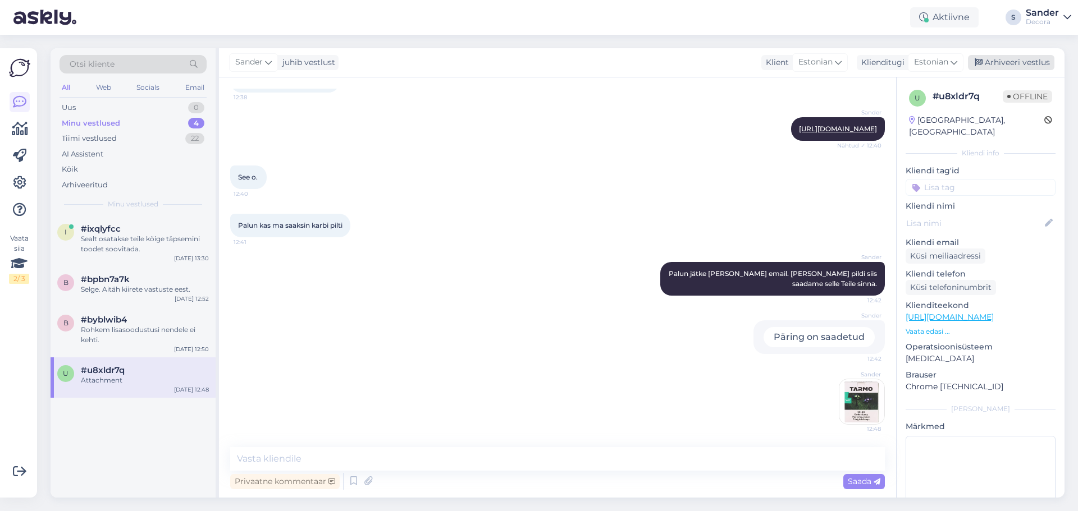
click at [1012, 63] on div "Arhiveeri vestlus" at bounding box center [1011, 62] width 86 height 15
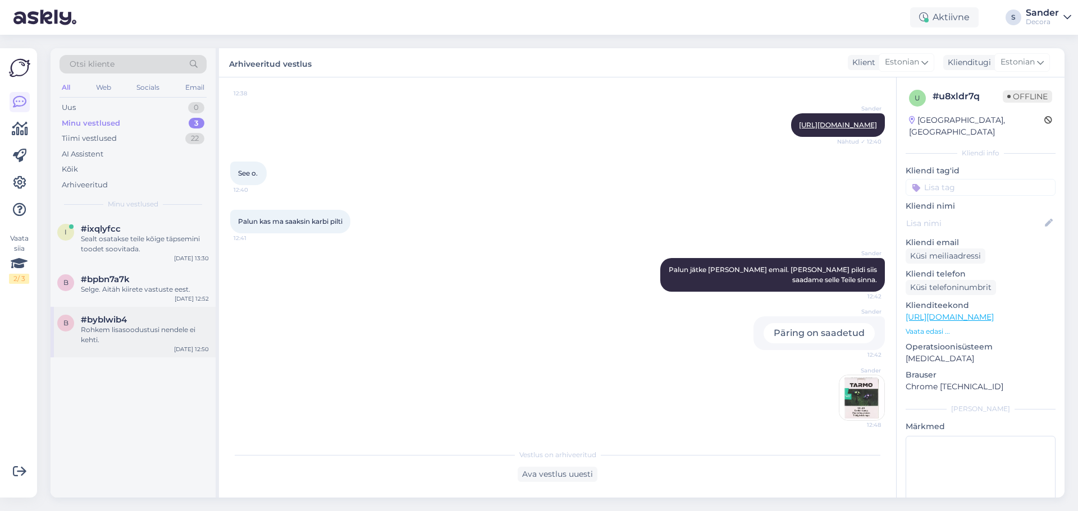
click at [103, 328] on div "Rohkem lisasoodustusi nendele ei kehti." at bounding box center [145, 335] width 128 height 20
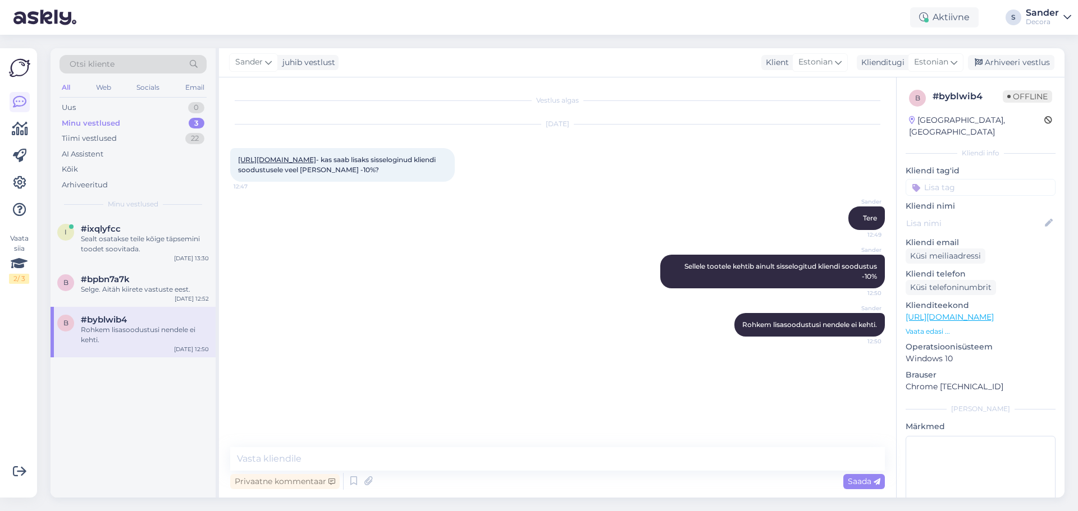
scroll to position [0, 0]
click at [1035, 59] on div "Arhiveeri vestlus" at bounding box center [1011, 62] width 86 height 15
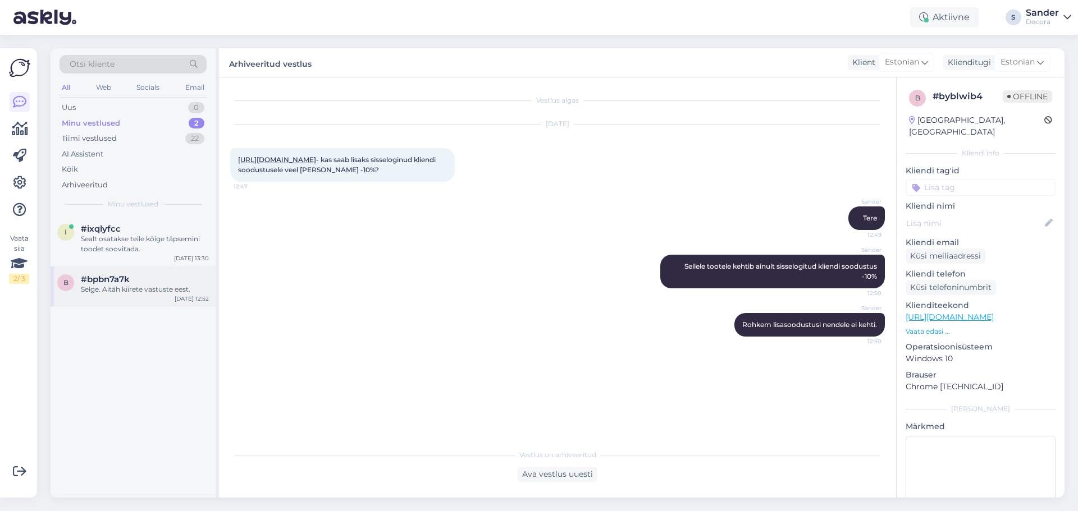
click at [159, 296] on div "b #bpbn7a7k Selge. Aitäh kiirete vastuste eest. [DATE] 12:52" at bounding box center [133, 287] width 165 height 40
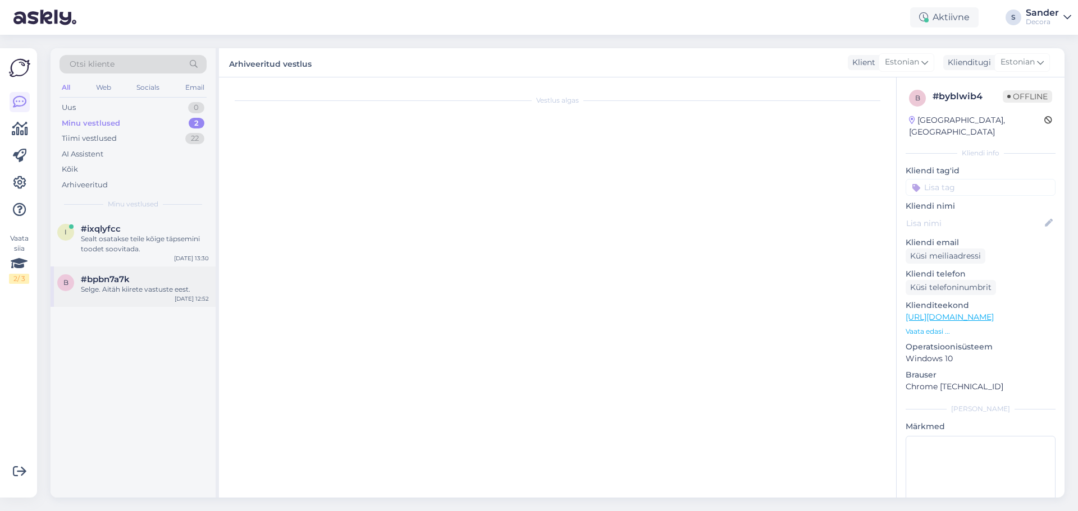
scroll to position [160, 0]
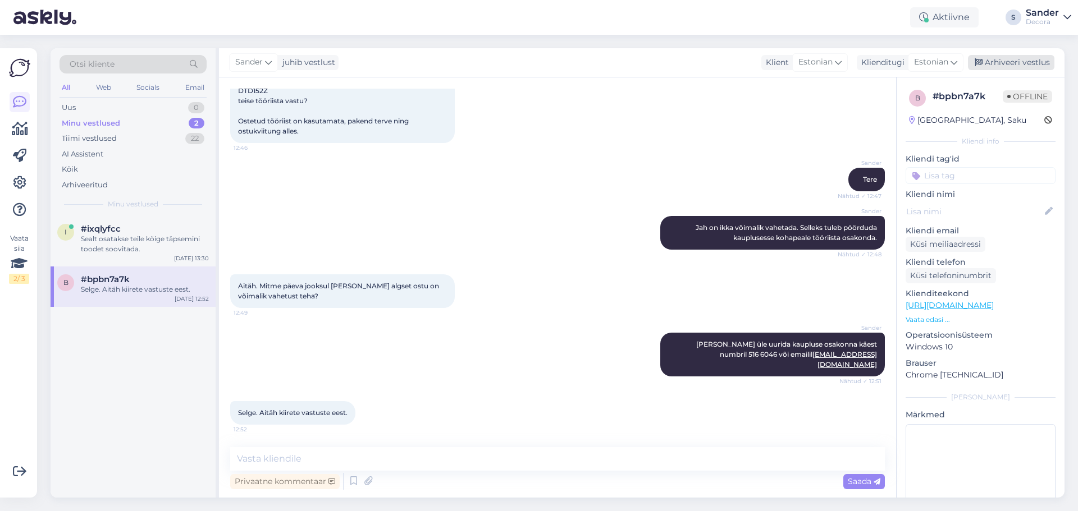
click at [1021, 58] on div "Arhiveeri vestlus" at bounding box center [1011, 62] width 86 height 15
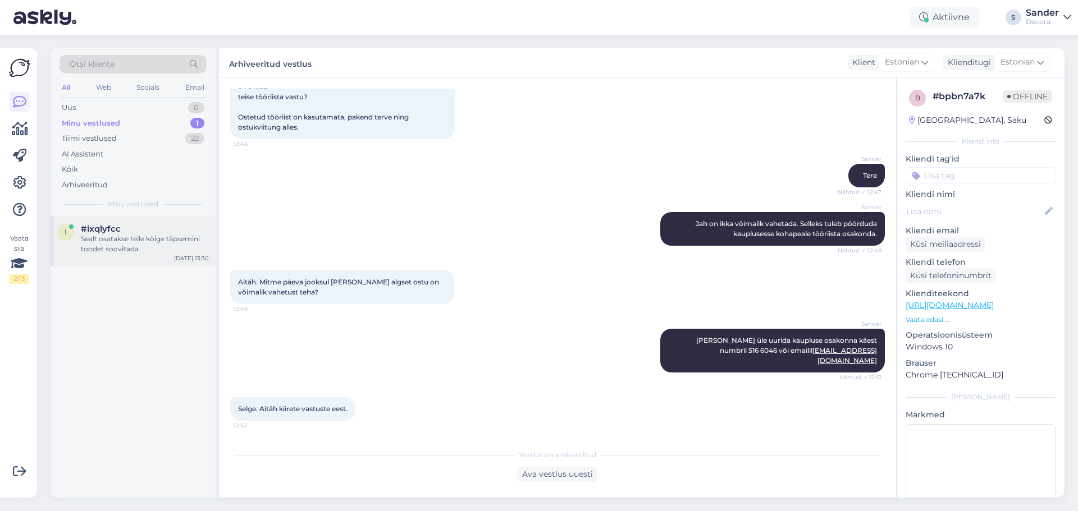
click at [90, 234] on div "Sealt osatakse teile kõige täpsemini toodet soovitada." at bounding box center [145, 244] width 128 height 20
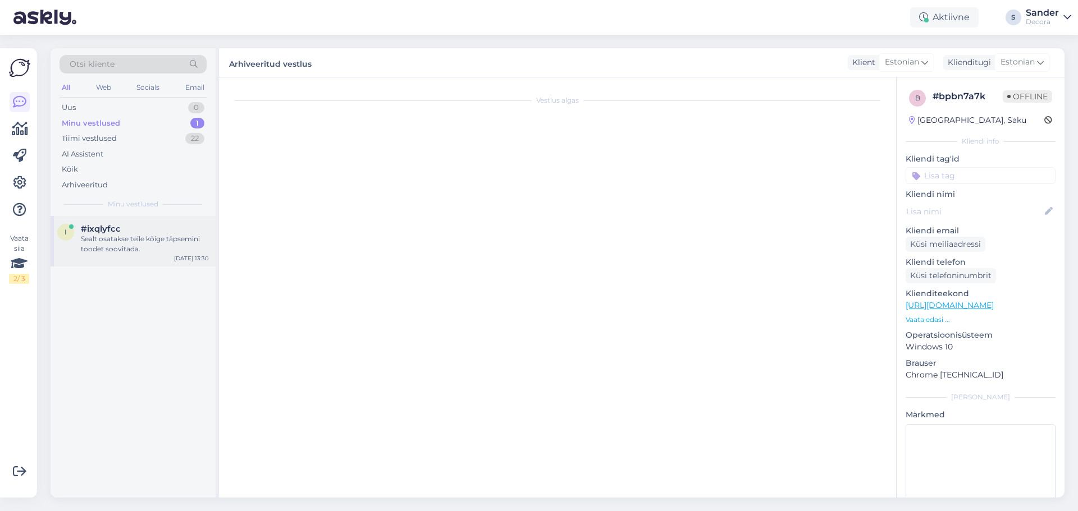
scroll to position [0, 0]
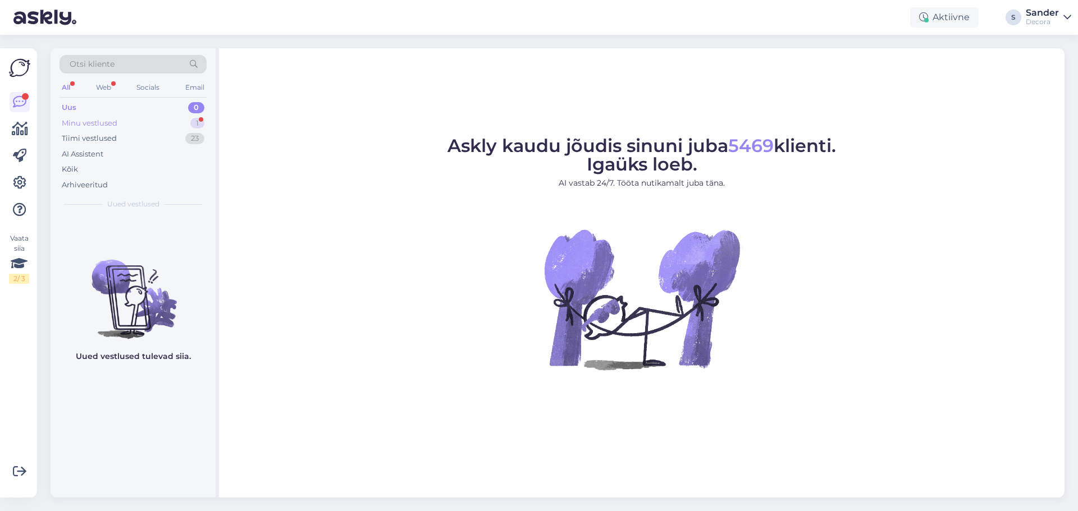
click at [143, 122] on div "Minu vestlused 1" at bounding box center [132, 124] width 147 height 16
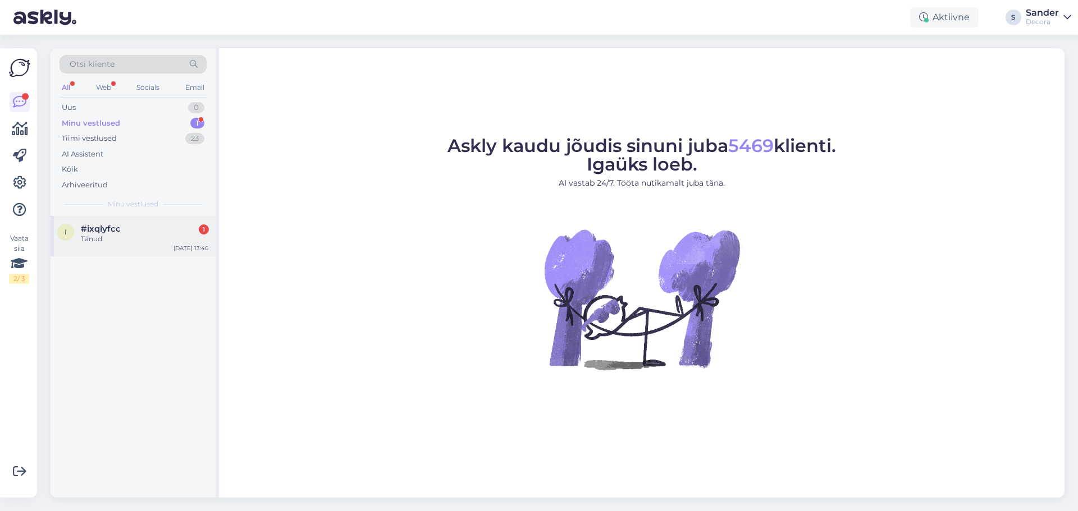
click at [137, 245] on div "i #ixqlyfcc 1 Tänud. Aug 27 13:40" at bounding box center [133, 236] width 165 height 40
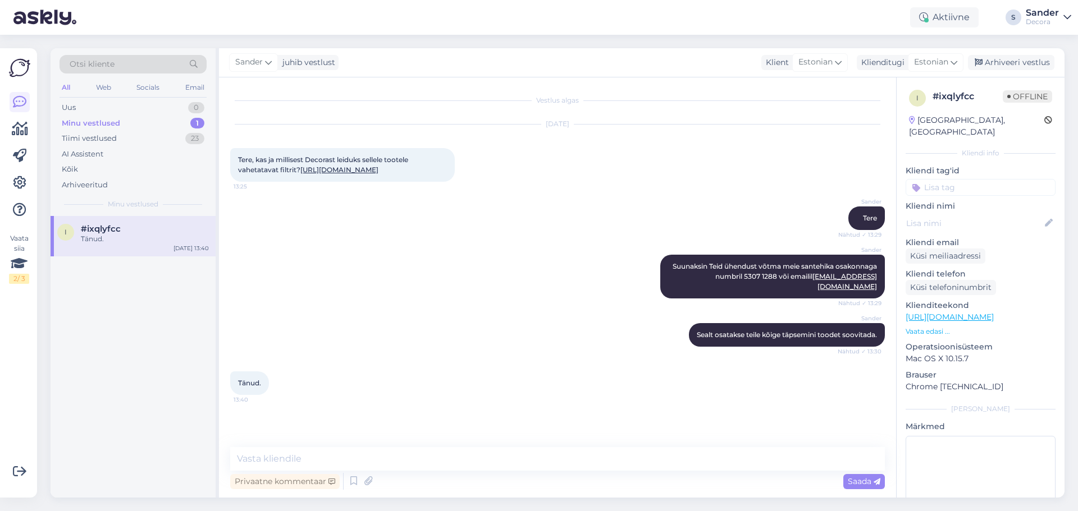
click at [457, 303] on div "Sander Suunaksin Teid ühendust võtma meie santehika osakonnaga numbril 5307 128…" at bounding box center [557, 276] width 654 height 68
click at [1033, 57] on div "Arhiveeri vestlus" at bounding box center [1011, 62] width 86 height 15
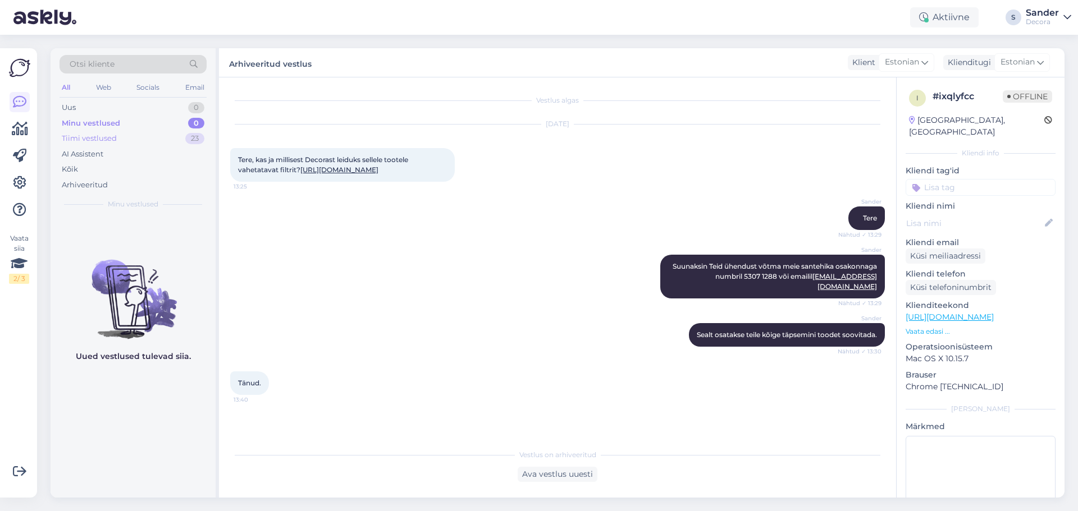
click at [152, 134] on div "Tiimi vestlused 23" at bounding box center [132, 139] width 147 height 16
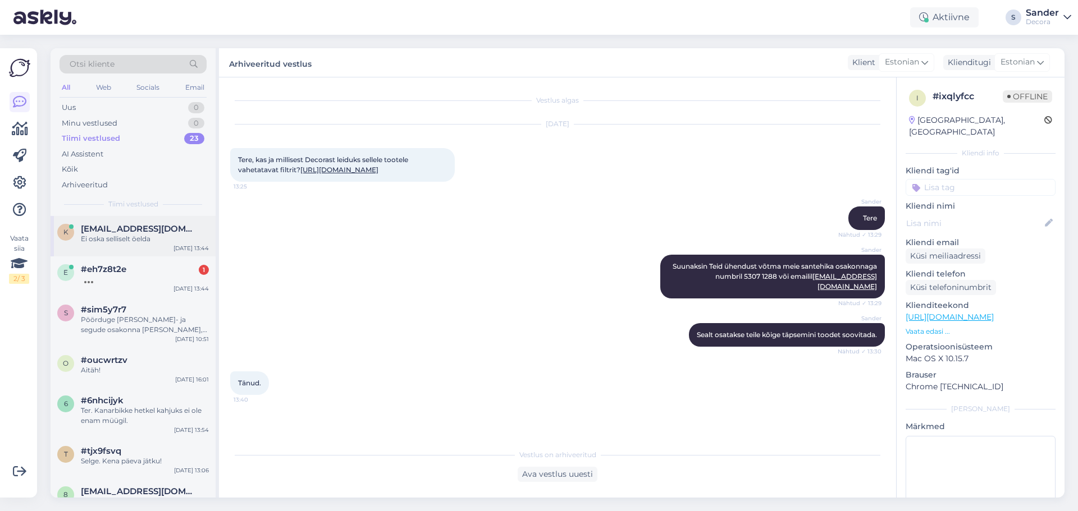
click at [157, 235] on div "Ei oska selliselt öelda" at bounding box center [145, 239] width 128 height 10
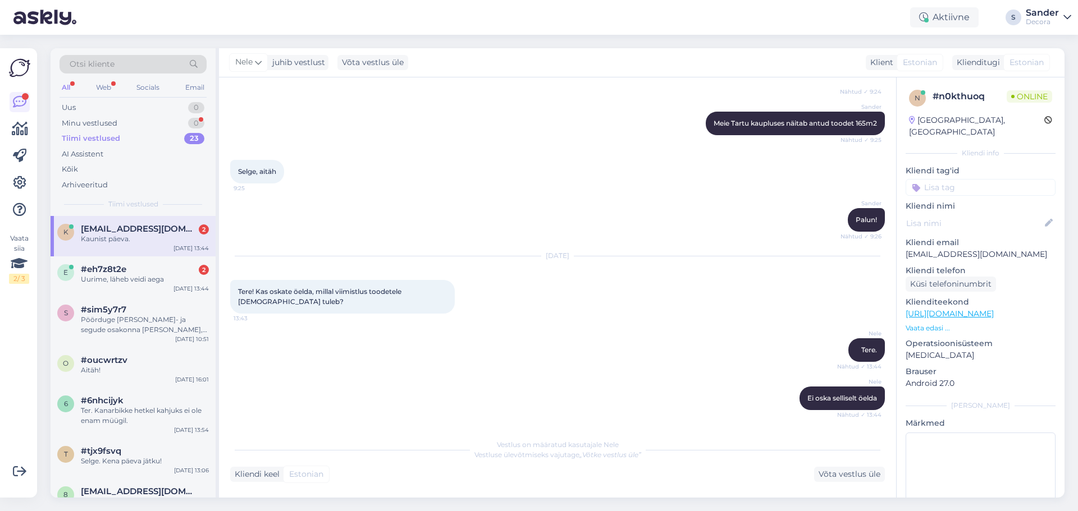
scroll to position [1258, 0]
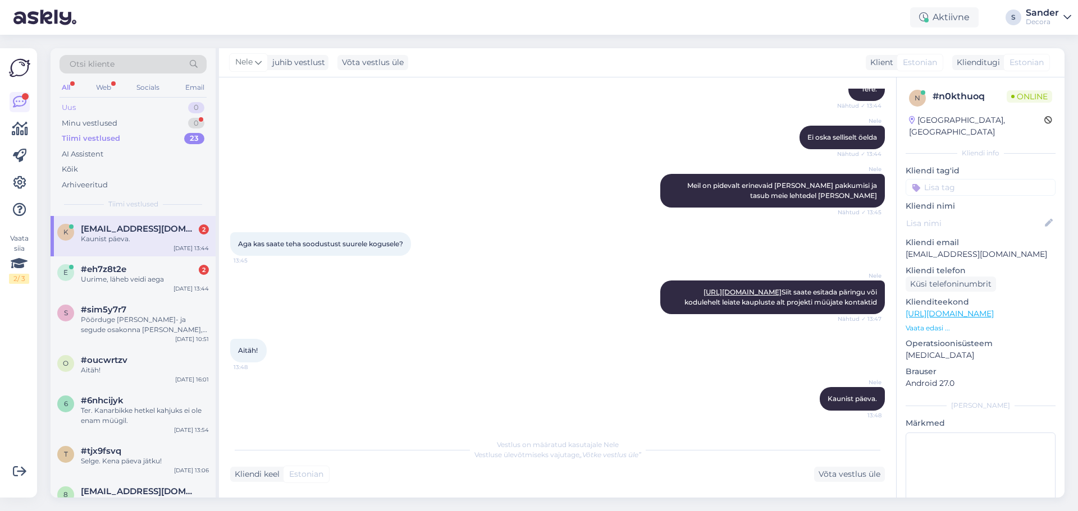
click at [150, 105] on div "Uus 0" at bounding box center [132, 108] width 147 height 16
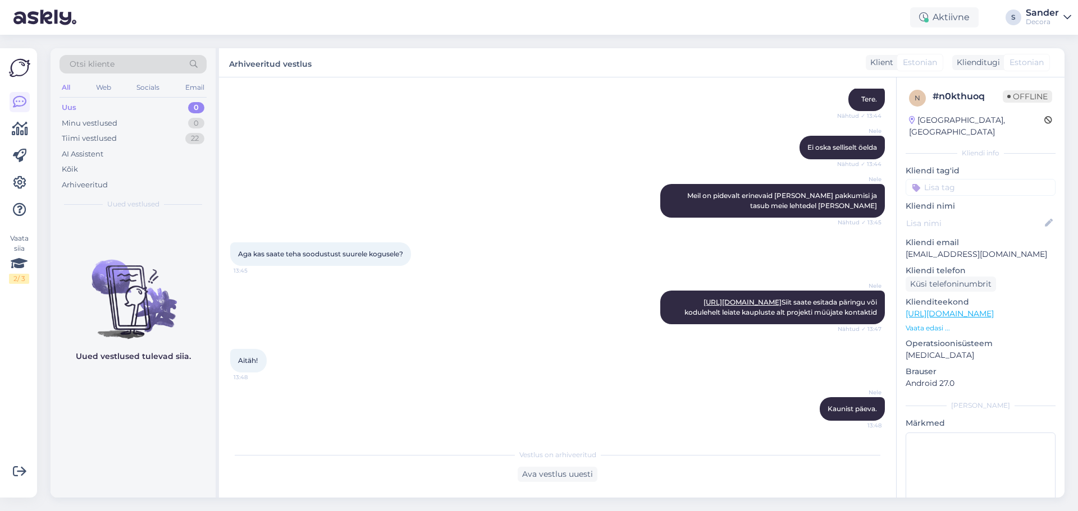
scroll to position [1248, 0]
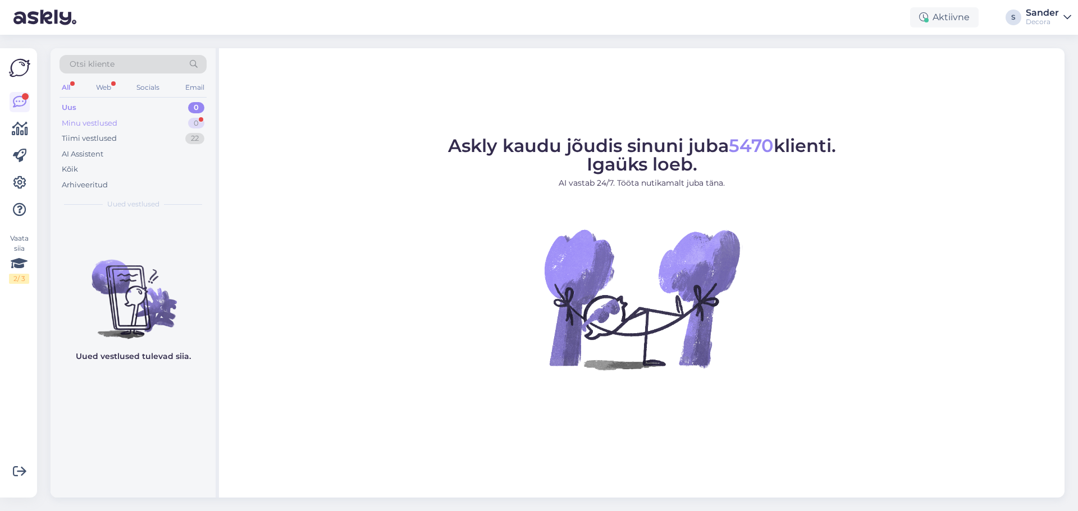
click at [140, 129] on div "Minu vestlused 0" at bounding box center [132, 124] width 147 height 16
click at [152, 104] on div "Uus 1" at bounding box center [132, 108] width 147 height 16
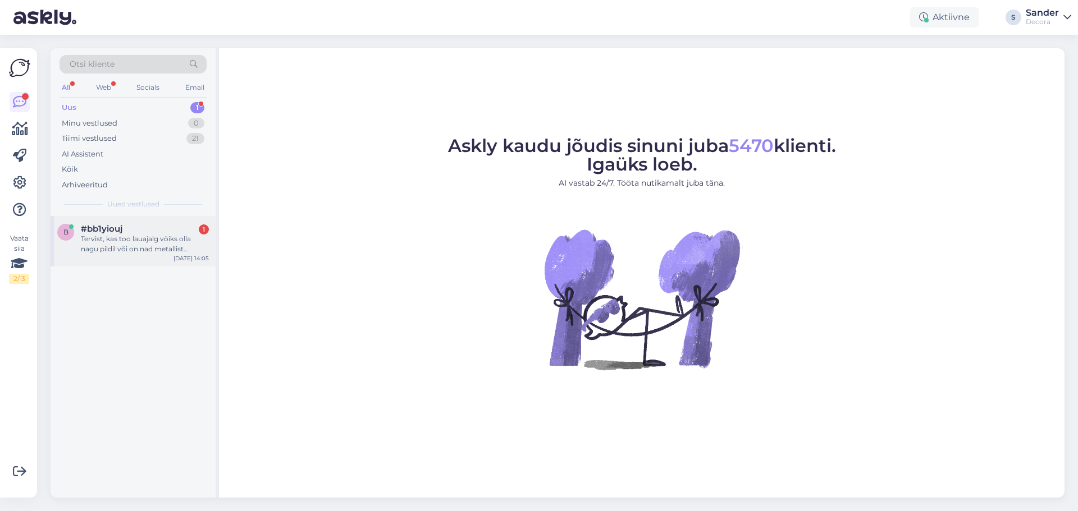
click at [140, 233] on div "#bb1yiouj 1" at bounding box center [145, 229] width 128 height 10
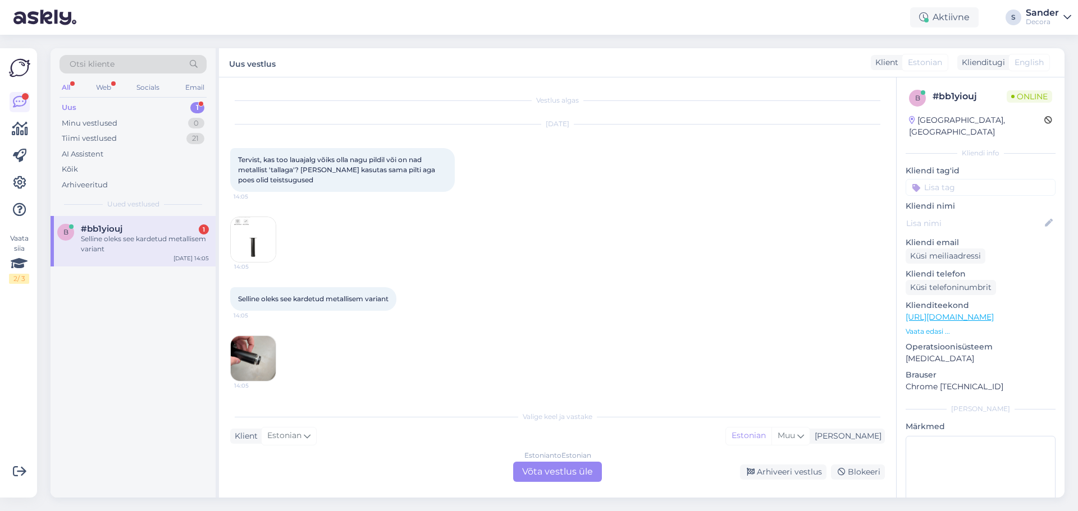
click at [262, 238] on img at bounding box center [253, 239] width 45 height 45
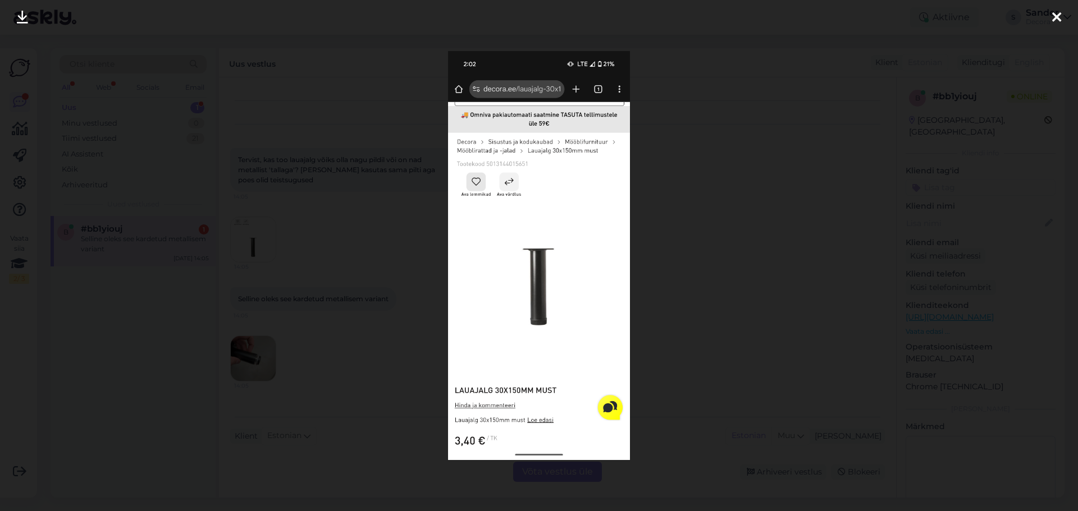
click at [682, 303] on div at bounding box center [539, 255] width 1078 height 511
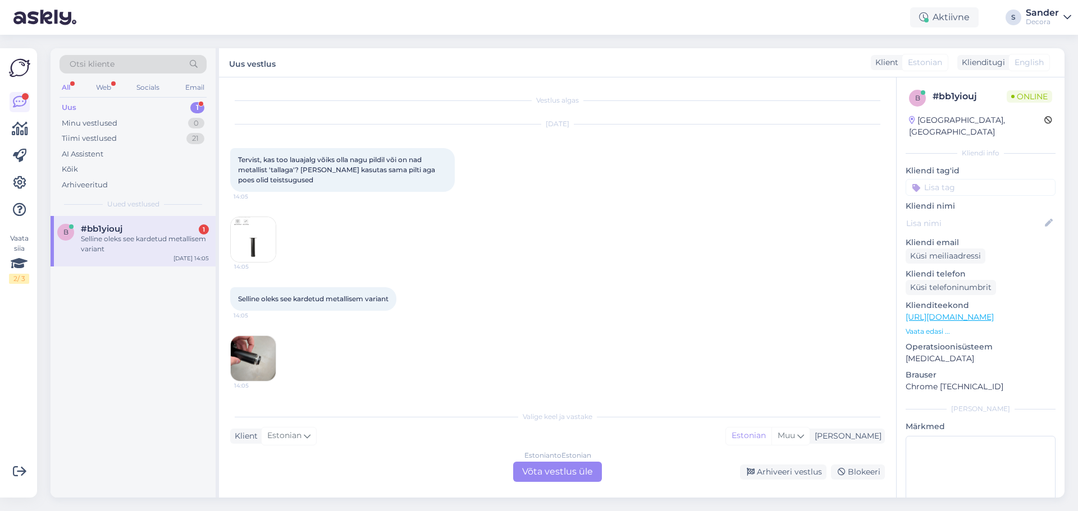
click at [265, 357] on img at bounding box center [253, 358] width 45 height 45
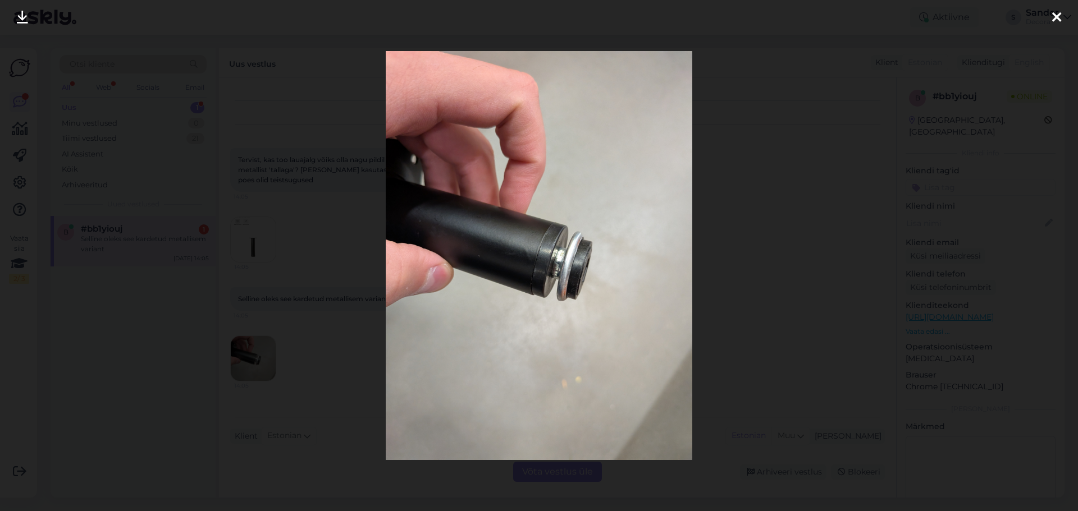
click at [317, 328] on div at bounding box center [539, 255] width 1078 height 511
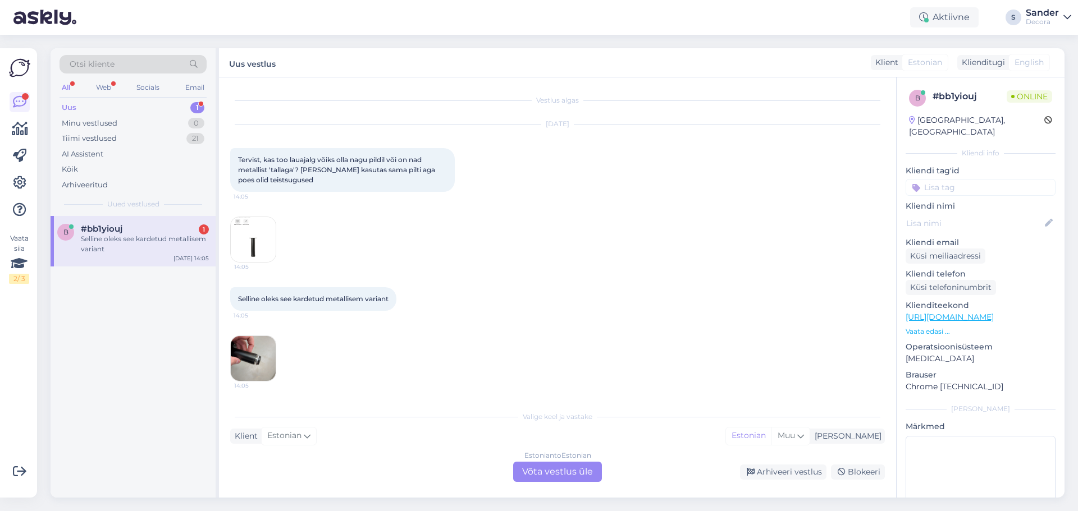
click at [250, 245] on img at bounding box center [253, 239] width 45 height 45
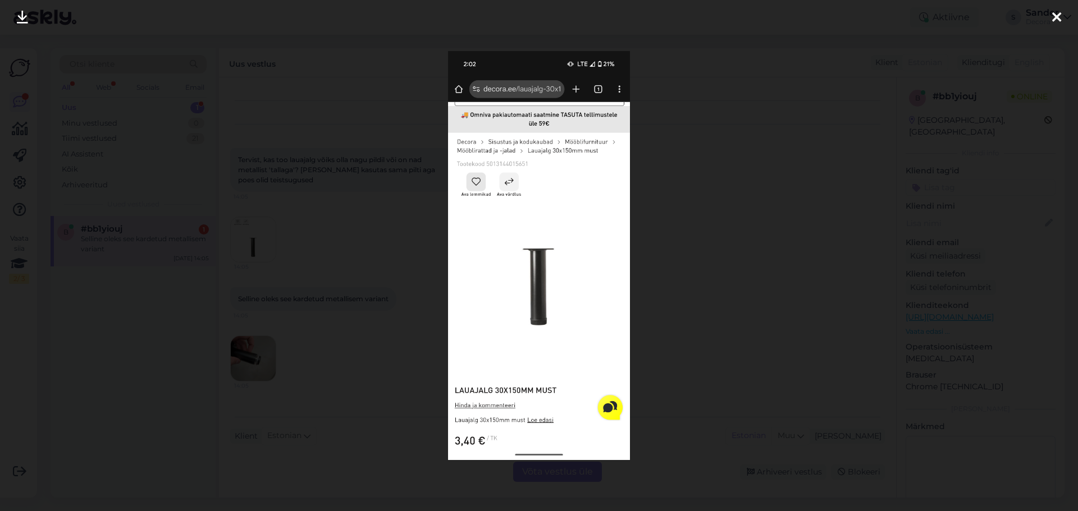
click at [356, 306] on div at bounding box center [539, 255] width 1078 height 511
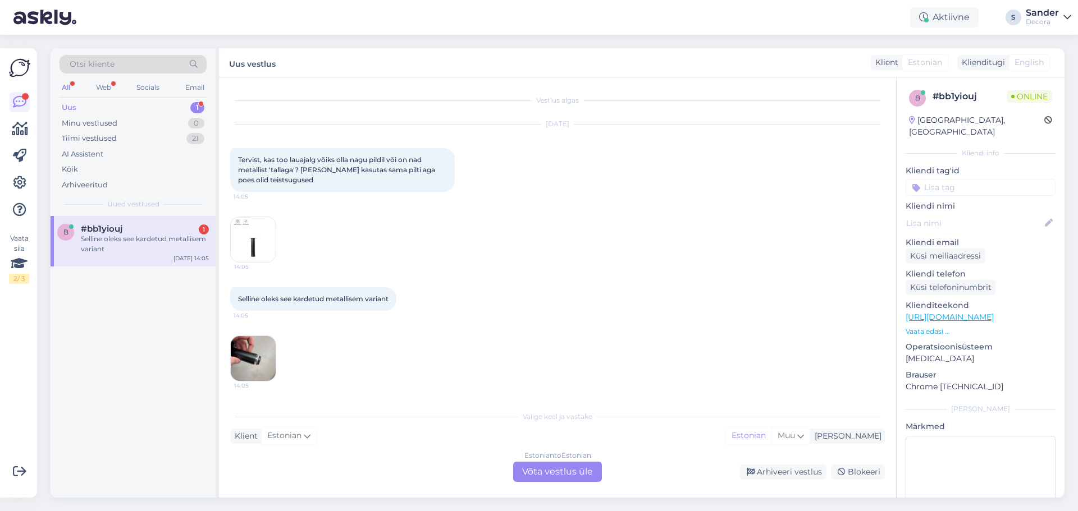
click at [581, 477] on div "Estonian to Estonian Võta vestlus üle" at bounding box center [557, 472] width 89 height 20
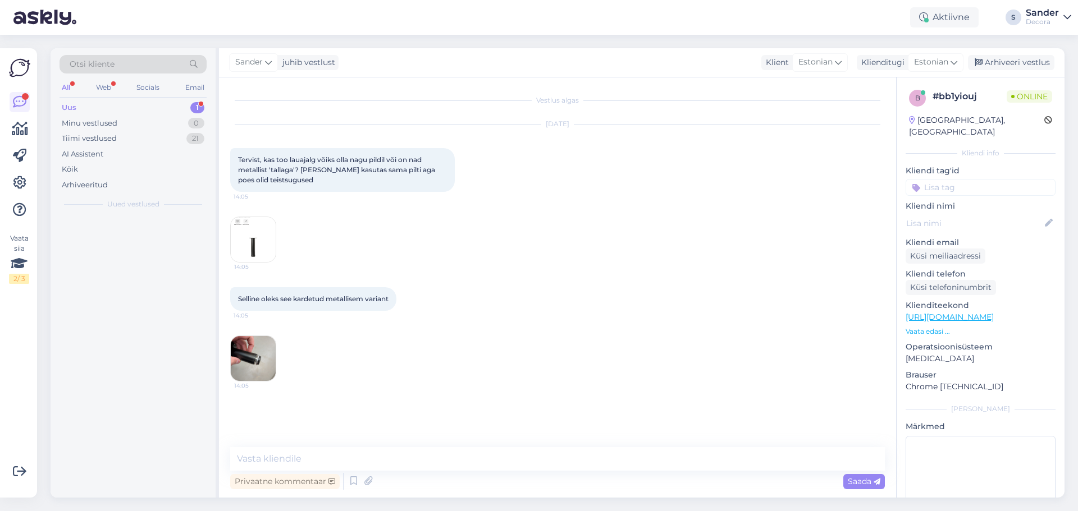
click at [537, 469] on textarea at bounding box center [557, 459] width 654 height 24
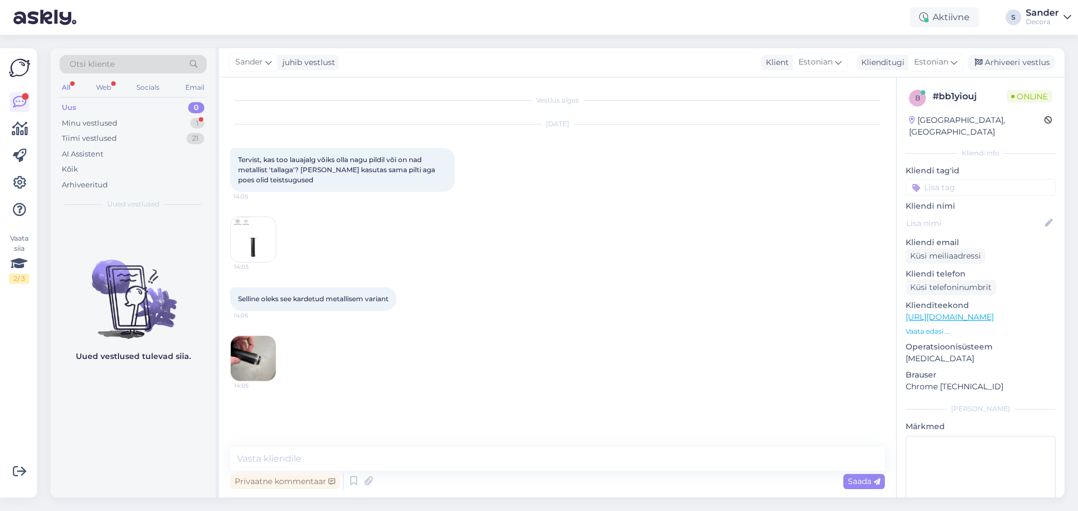
click at [480, 452] on textarea at bounding box center [557, 459] width 654 height 24
type textarea "Tere"
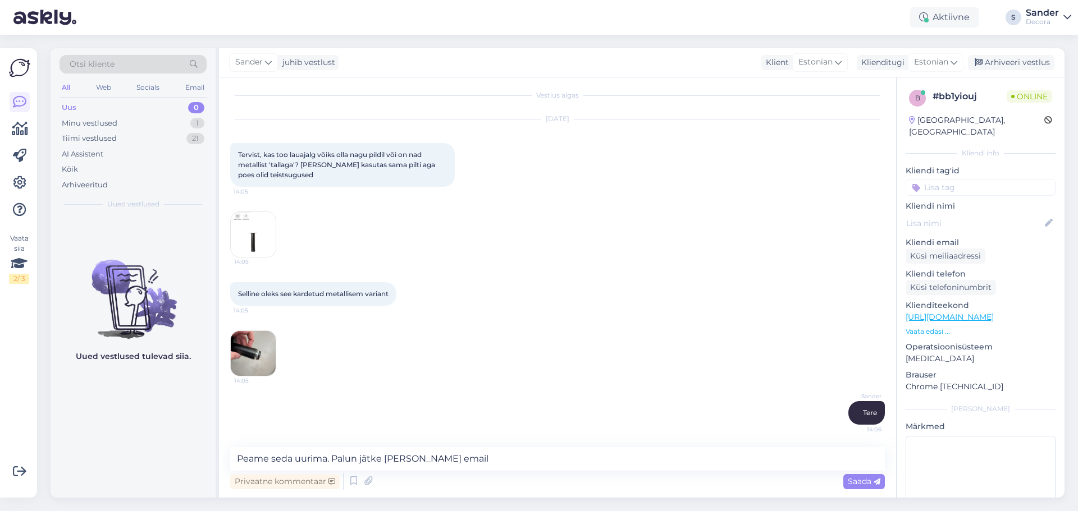
type textarea "Peame seda uurima. Palun jätke meile oma email."
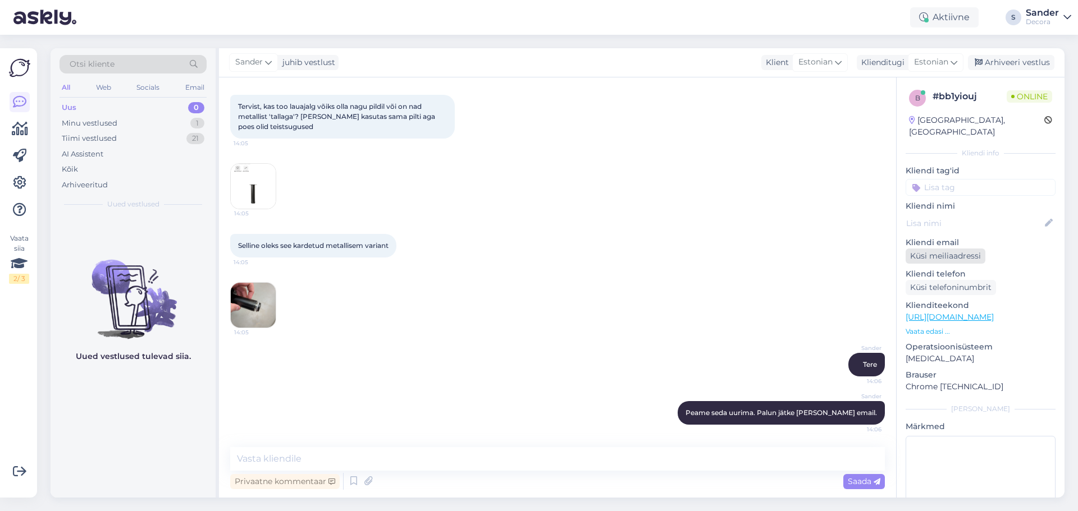
click at [931, 249] on div "Küsi meiliaadressi" at bounding box center [945, 256] width 80 height 15
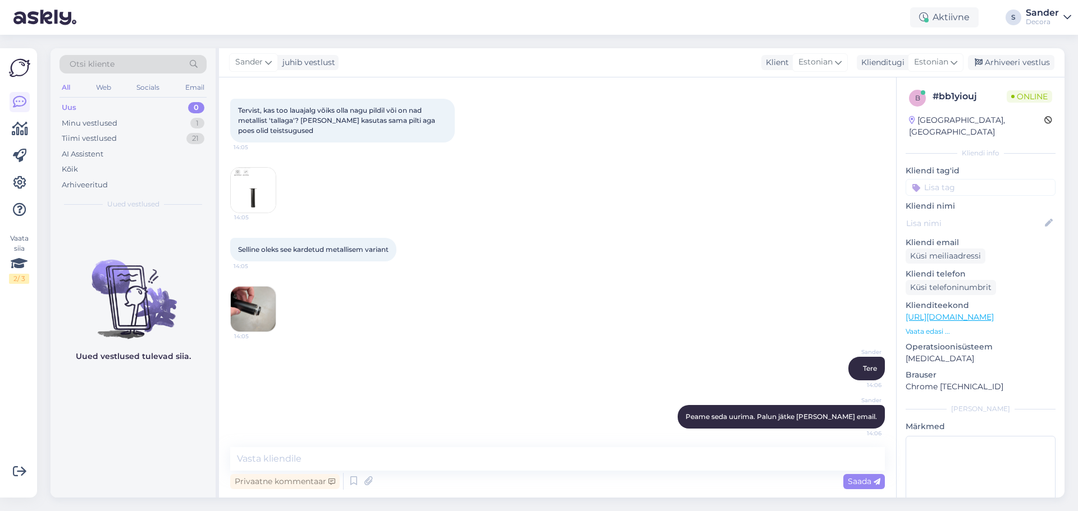
scroll to position [0, 0]
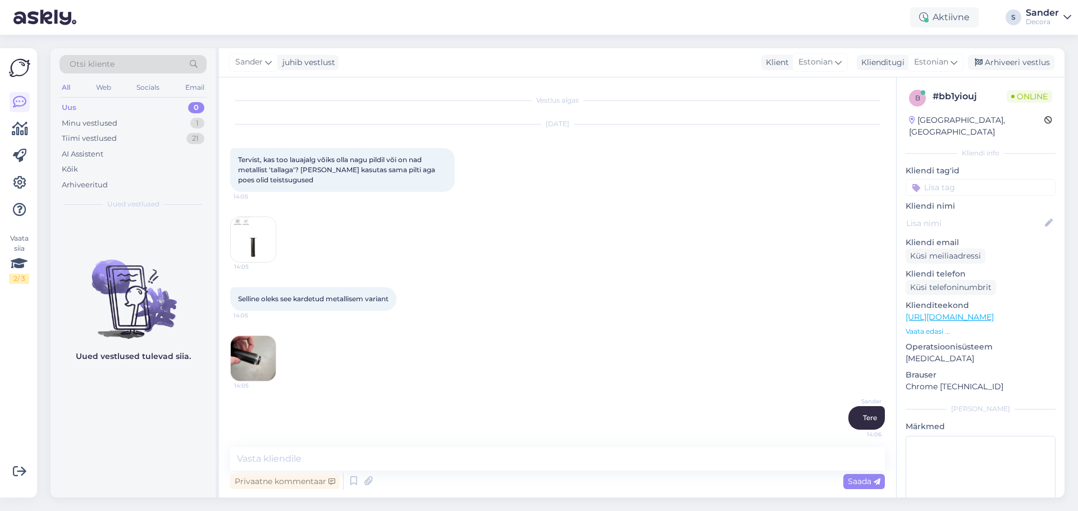
click at [248, 235] on img at bounding box center [253, 239] width 45 height 45
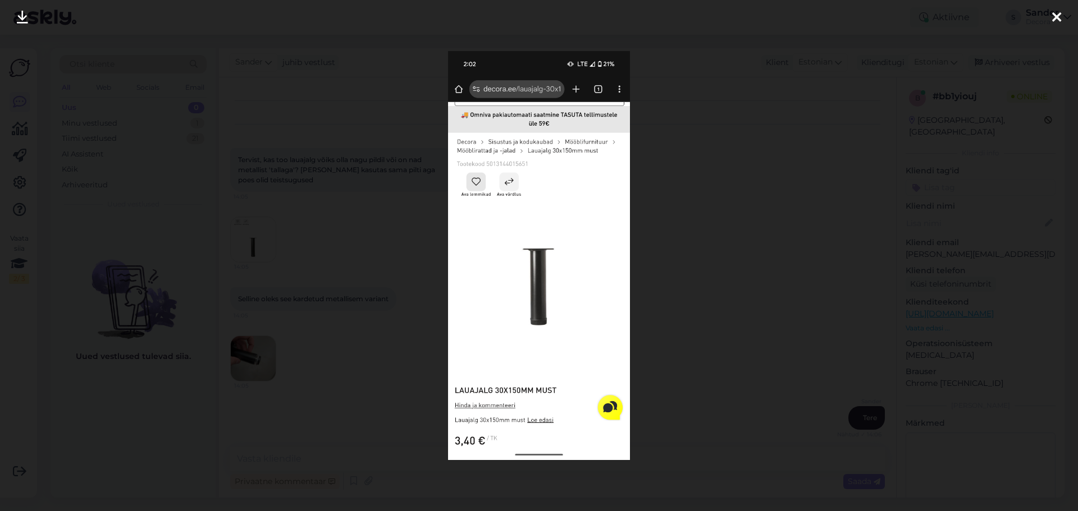
click at [350, 207] on div at bounding box center [539, 255] width 1078 height 511
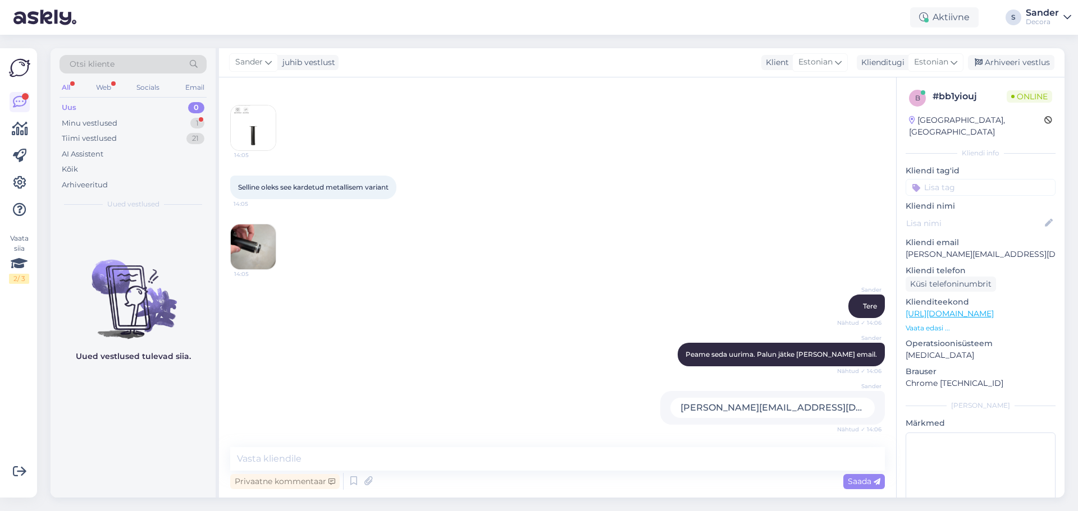
scroll to position [160, 0]
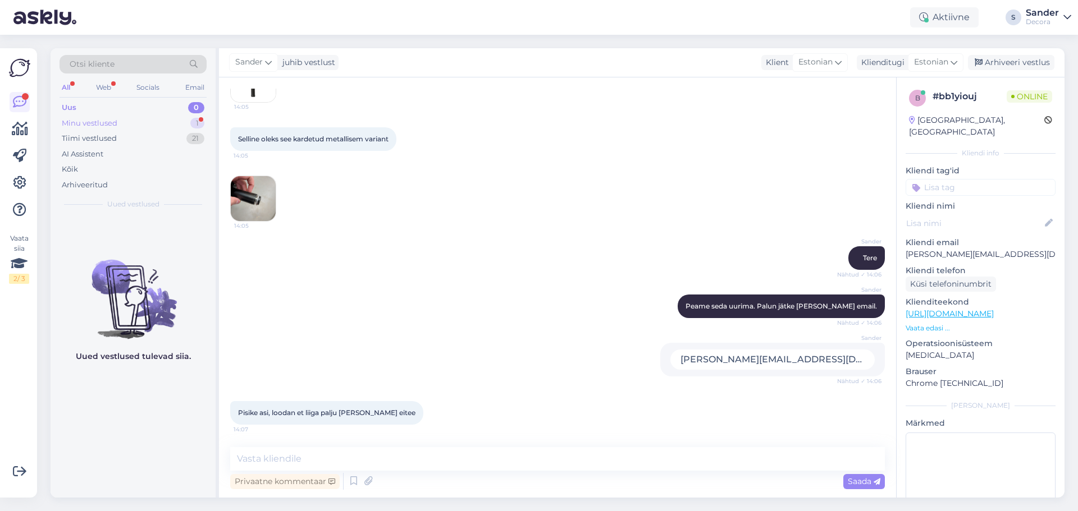
click at [182, 122] on div "Minu vestlused 1" at bounding box center [132, 124] width 147 height 16
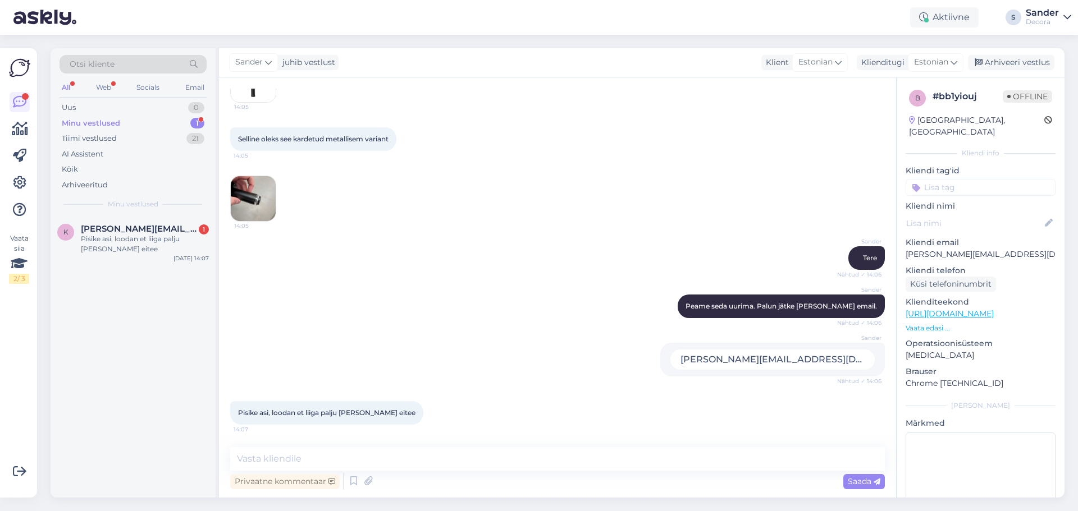
click at [264, 194] on img at bounding box center [253, 198] width 45 height 45
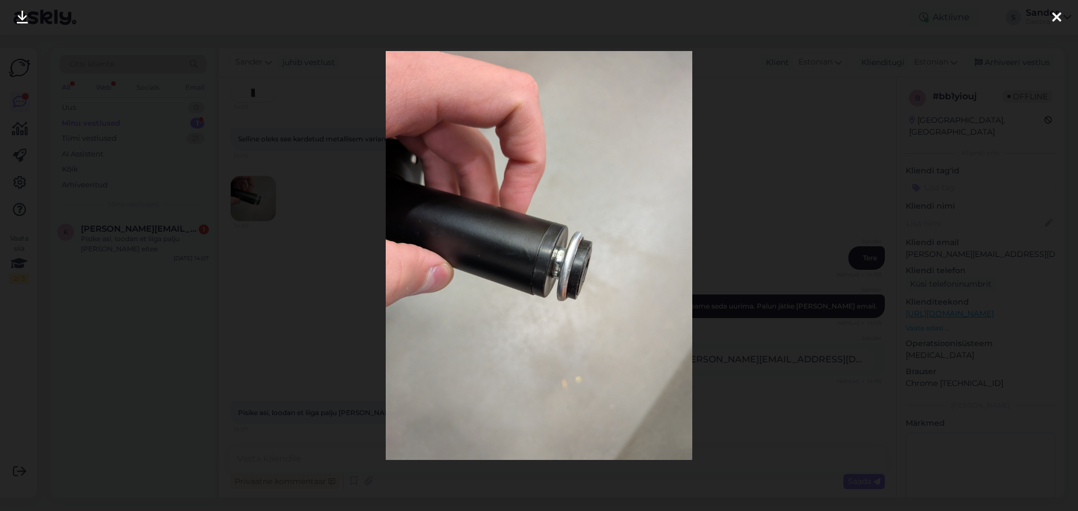
click at [290, 237] on div at bounding box center [539, 255] width 1078 height 511
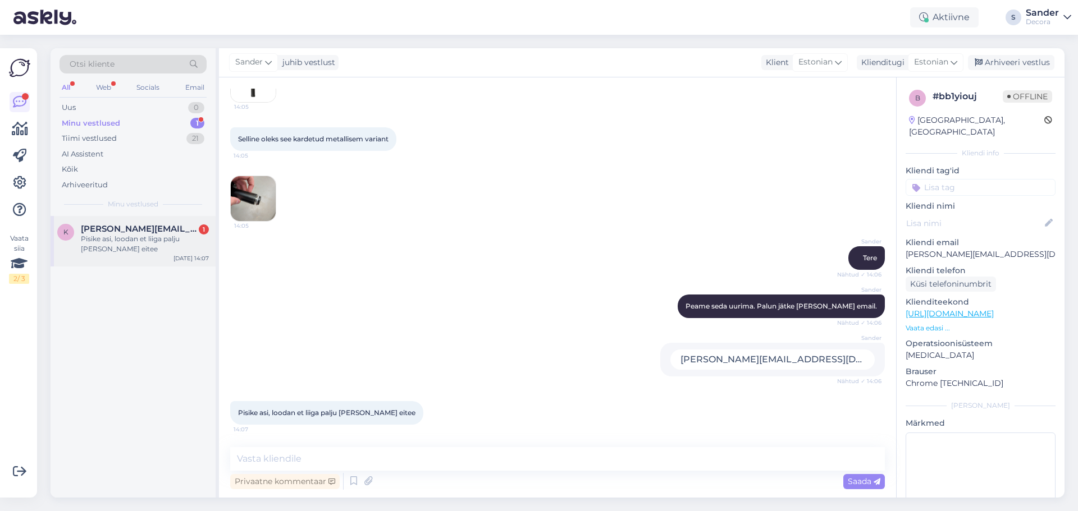
click at [182, 241] on div "Pisike asi, loodan et liiga palju tüli eitee" at bounding box center [145, 244] width 128 height 20
click at [256, 199] on img at bounding box center [253, 198] width 45 height 45
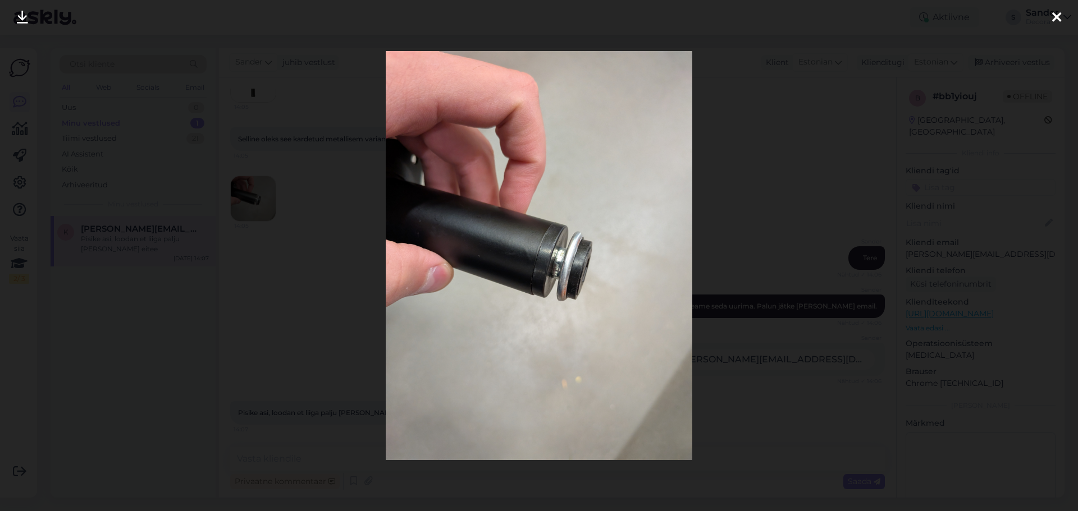
click at [316, 287] on div at bounding box center [539, 255] width 1078 height 511
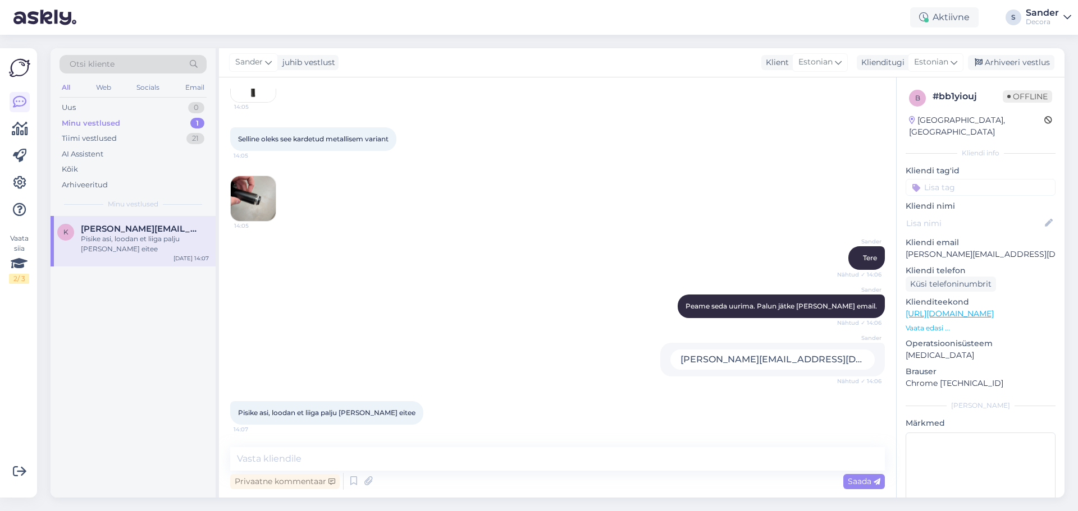
click at [269, 185] on img at bounding box center [253, 198] width 45 height 45
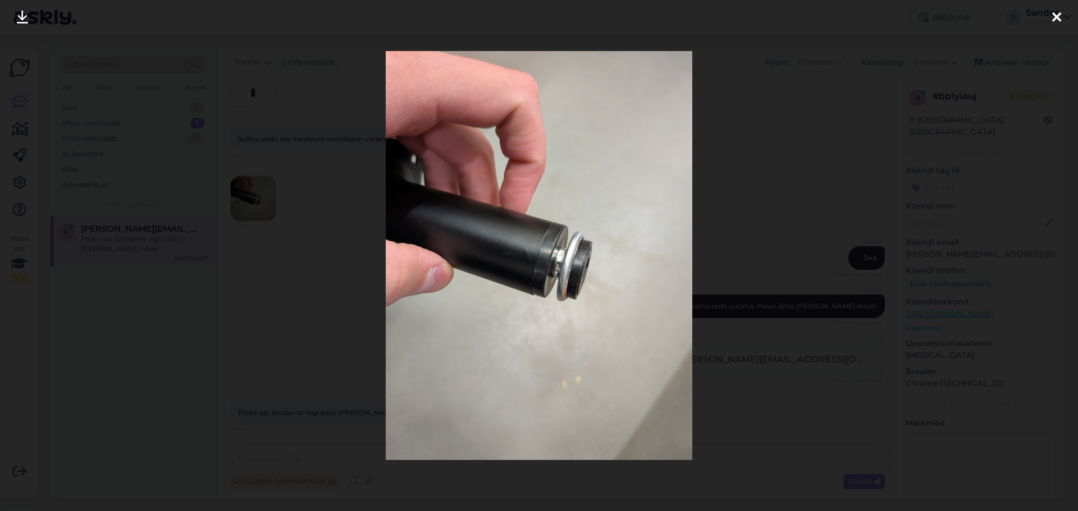
click at [759, 222] on div at bounding box center [539, 255] width 1078 height 511
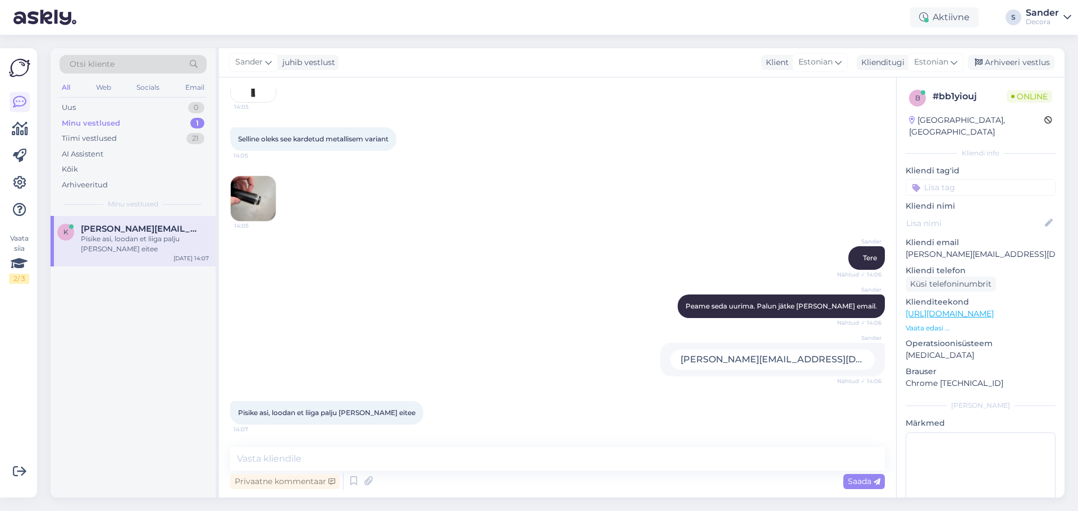
click at [131, 254] on div "Pisike asi, loodan et liiga palju tüli eitee" at bounding box center [145, 244] width 128 height 20
click at [362, 456] on textarea at bounding box center [557, 459] width 654 height 24
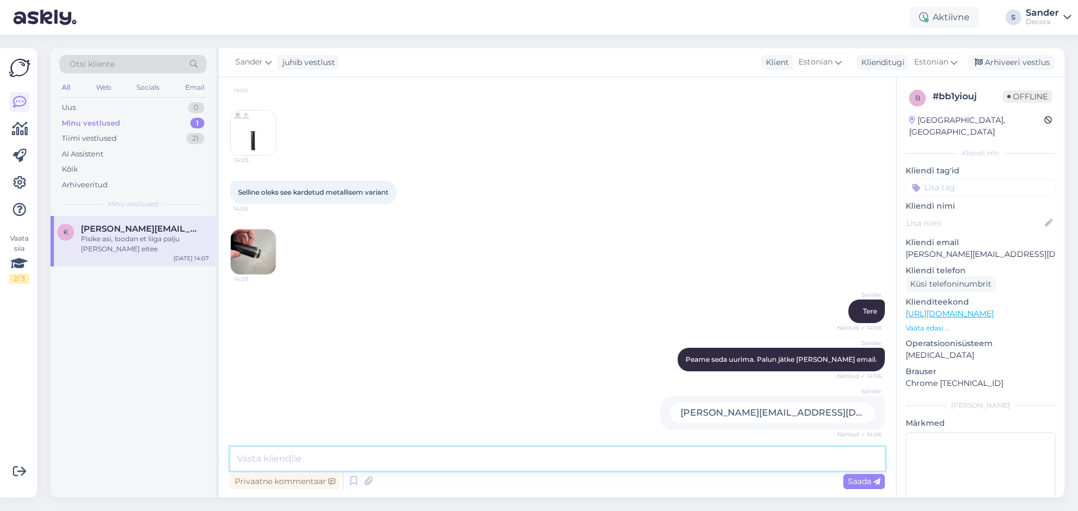
scroll to position [48, 0]
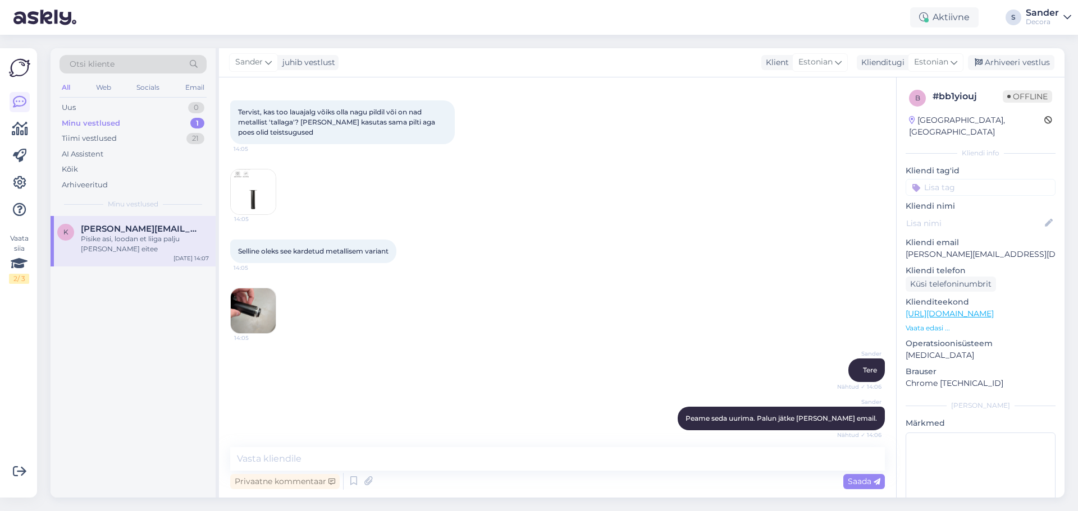
click at [258, 302] on img at bounding box center [253, 310] width 45 height 45
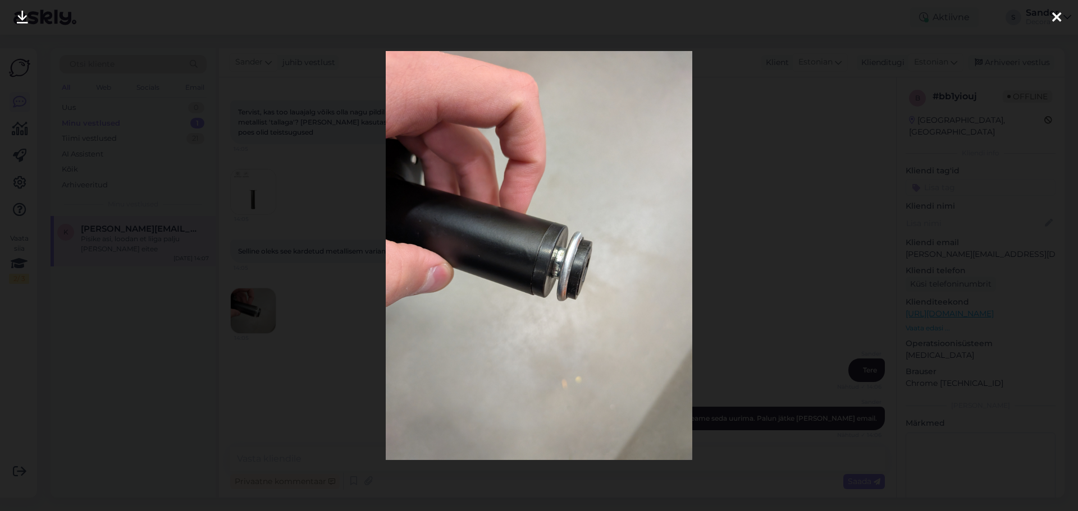
click at [758, 209] on div at bounding box center [539, 255] width 1078 height 511
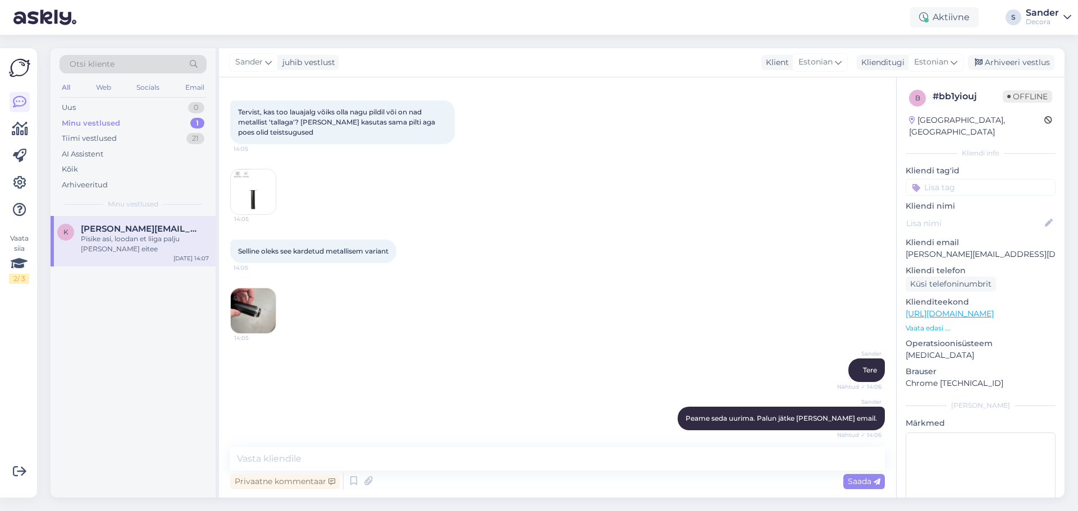
click at [264, 198] on img at bounding box center [253, 191] width 45 height 45
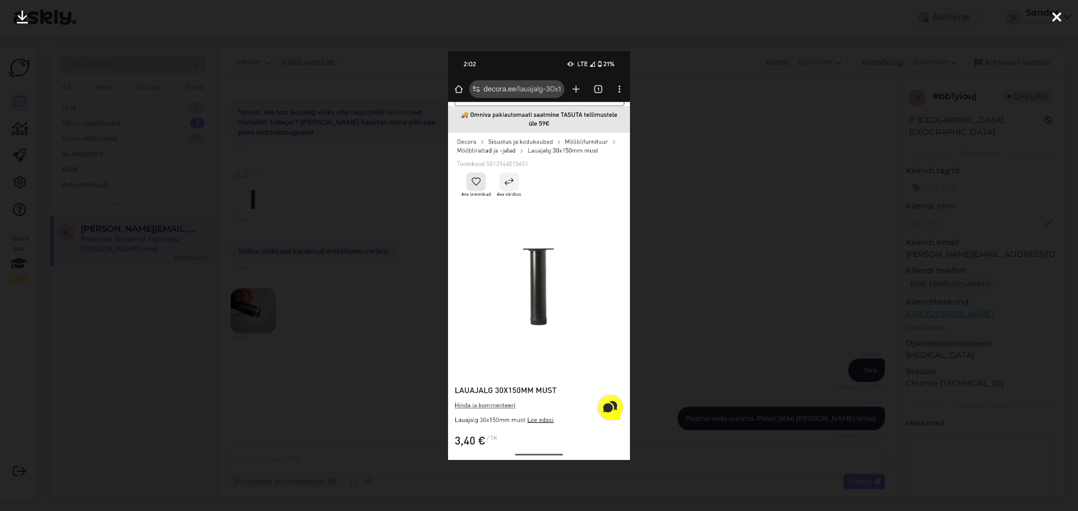
click at [685, 232] on div at bounding box center [539, 255] width 1078 height 511
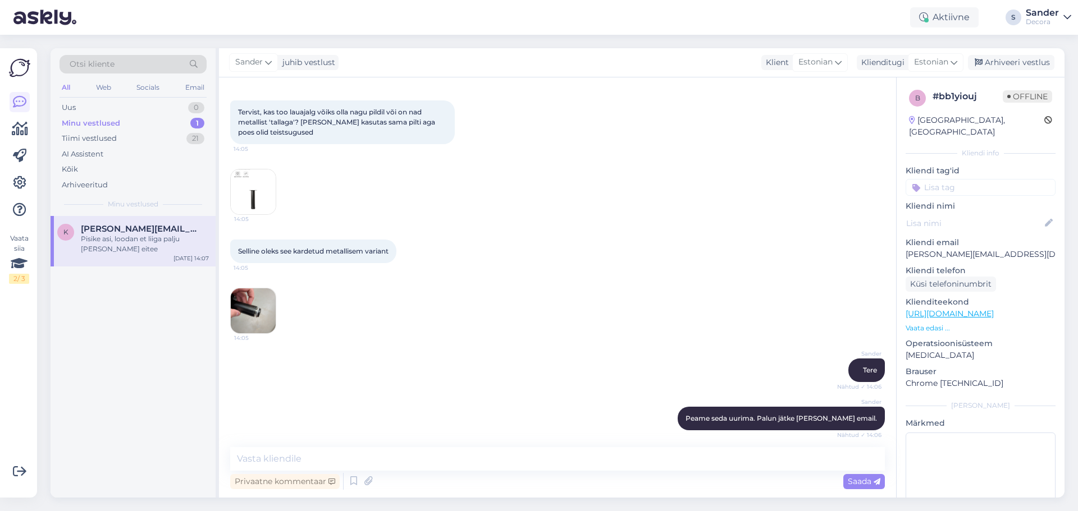
scroll to position [160, 0]
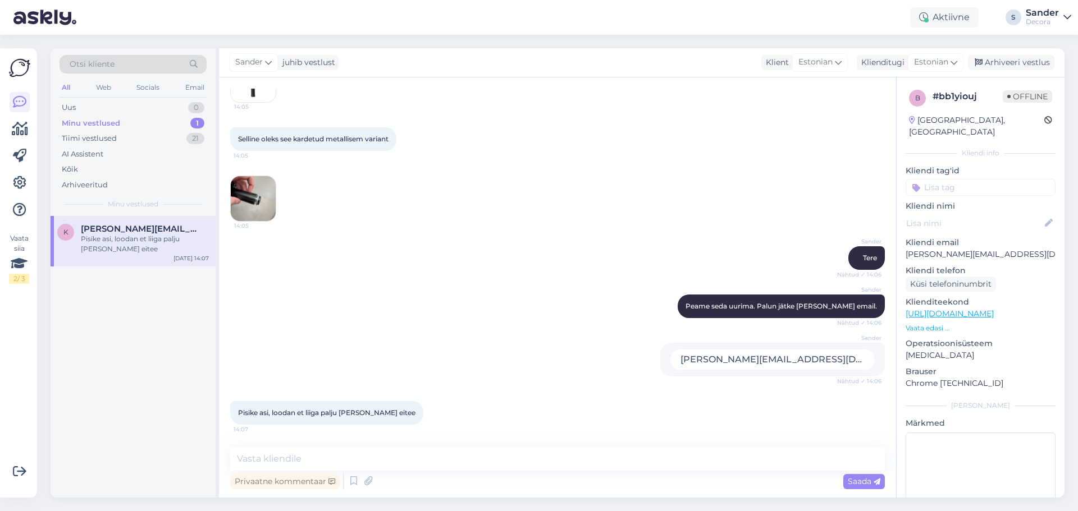
click at [746, 361] on div "kaspar.raasman@gmail.com" at bounding box center [772, 360] width 204 height 20
copy div "kaspar.raasman@gmail.com Nähtud ✓ 14:06"
click at [1030, 60] on div "Arhiveeri vestlus" at bounding box center [1011, 62] width 86 height 15
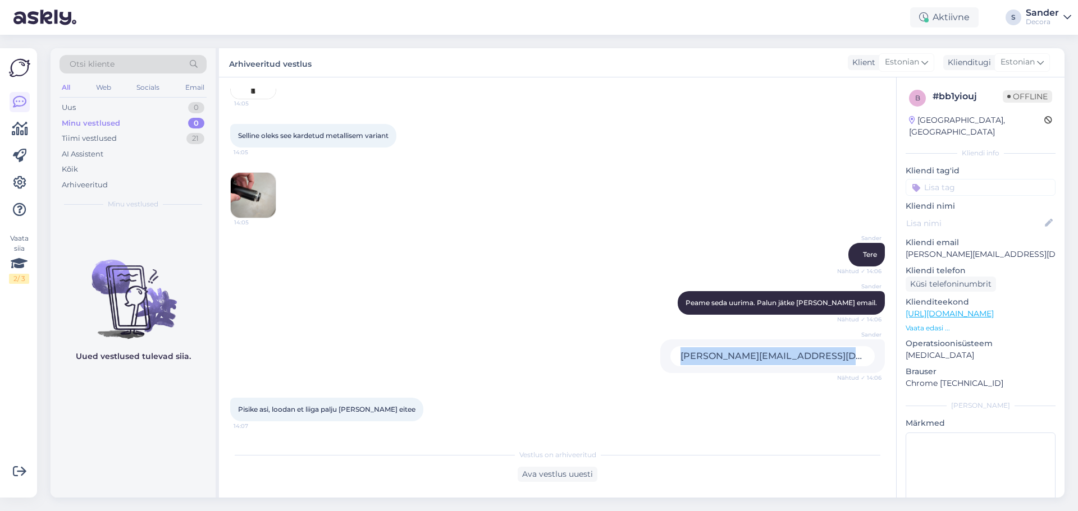
scroll to position [164, 0]
